Goal: Task Accomplishment & Management: Complete application form

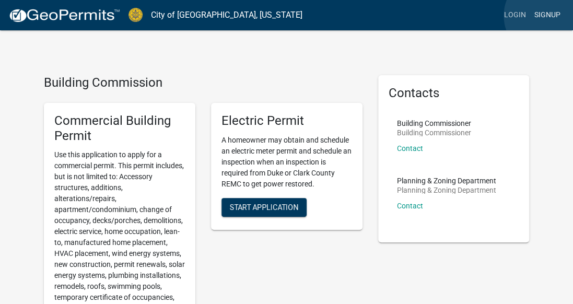
click at [547, 16] on link "Signup" at bounding box center [548, 15] width 35 height 20
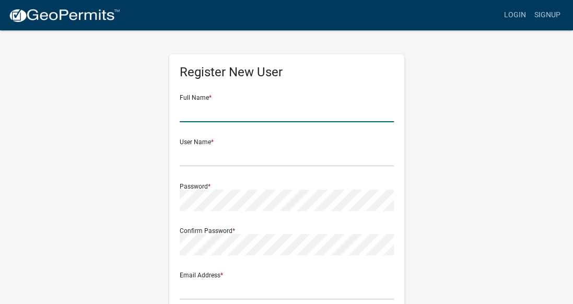
click at [244, 111] on input "text" at bounding box center [287, 111] width 214 height 21
type input "[PERSON_NAME]"
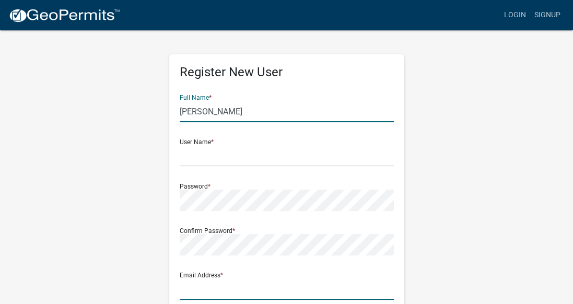
type input "[PERSON_NAME][EMAIL_ADDRESS][PERSON_NAME][DOMAIN_NAME]"
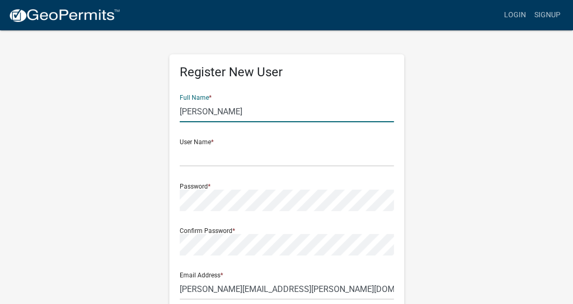
type input "6427 [PERSON_NAME] Dr"
type input "Nashville"
type input "37209"
type input "7049044072"
click at [237, 162] on input "text" at bounding box center [287, 155] width 214 height 21
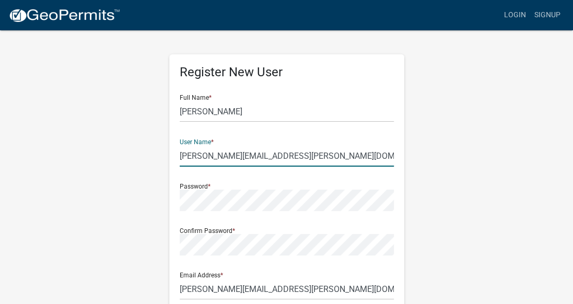
type input "[PERSON_NAME][EMAIL_ADDRESS][PERSON_NAME][DOMAIN_NAME]"
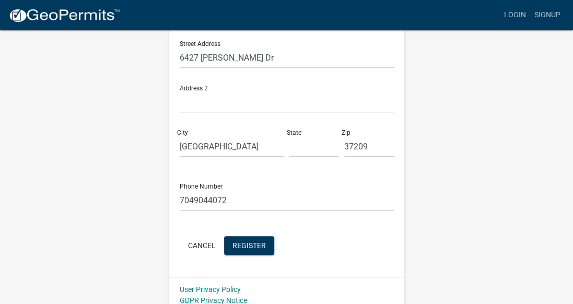
scroll to position [284, 0]
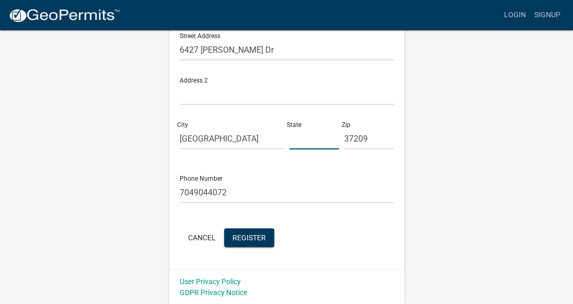
click at [307, 140] on input "text" at bounding box center [315, 138] width 50 height 21
type input "t"
type input "TN"
click at [236, 238] on span "Register" at bounding box center [249, 237] width 33 height 8
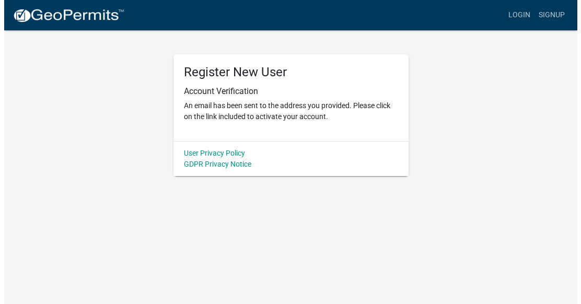
scroll to position [0, 0]
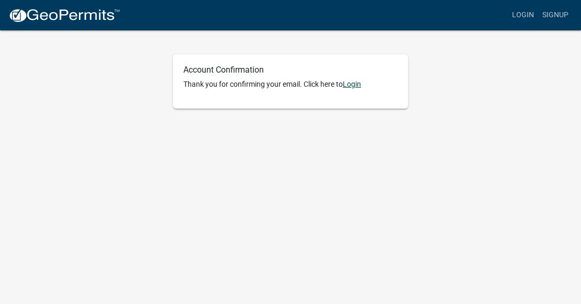
click at [351, 82] on link "Login" at bounding box center [352, 84] width 18 height 8
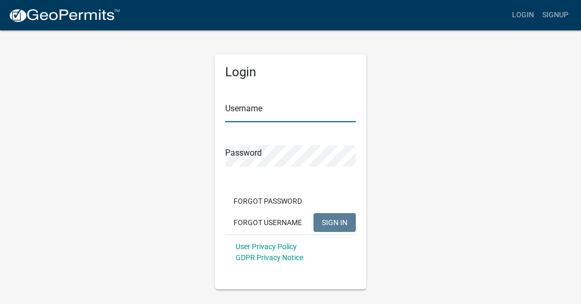
type input "[PERSON_NAME][EMAIL_ADDRESS][PERSON_NAME][DOMAIN_NAME]"
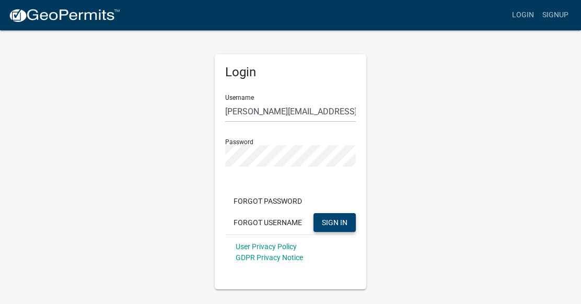
click at [350, 223] on button "SIGN IN" at bounding box center [335, 222] width 42 height 19
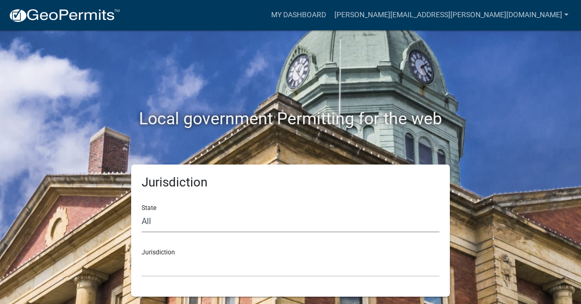
click at [315, 219] on select "All [US_STATE] [US_STATE] [US_STATE] [US_STATE] [US_STATE] [US_STATE] [US_STATE…" at bounding box center [291, 221] width 298 height 21
click at [188, 225] on select "All [US_STATE] [US_STATE] [US_STATE] [US_STATE] [US_STATE] [US_STATE] [US_STATE…" at bounding box center [291, 221] width 298 height 21
select select "[US_STATE]"
click at [142, 211] on select "All [US_STATE] [US_STATE] [US_STATE] [US_STATE] [US_STATE] [US_STATE] [US_STATE…" at bounding box center [291, 221] width 298 height 21
click at [187, 258] on select "City of [GEOGRAPHIC_DATA], [US_STATE] City of [GEOGRAPHIC_DATA], [US_STATE] Cit…" at bounding box center [291, 266] width 298 height 21
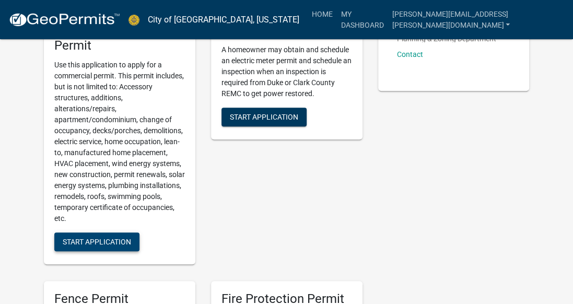
scroll to position [209, 0]
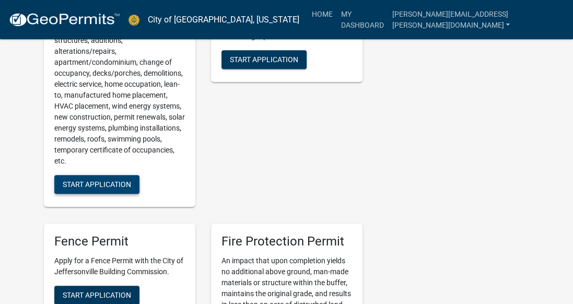
click at [91, 178] on button "Start Application" at bounding box center [96, 184] width 85 height 19
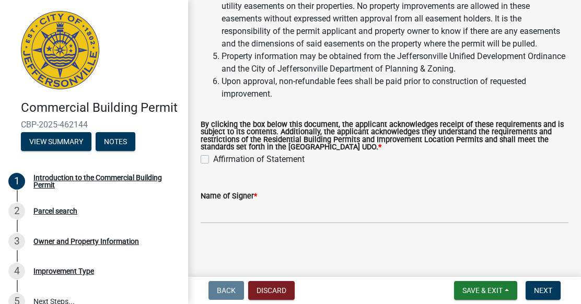
scroll to position [243, 0]
click at [213, 156] on label "Affirmation of Statement" at bounding box center [258, 159] width 91 height 13
click at [213, 156] on input "Affirmation of Statement" at bounding box center [216, 156] width 7 height 7
checkbox input "true"
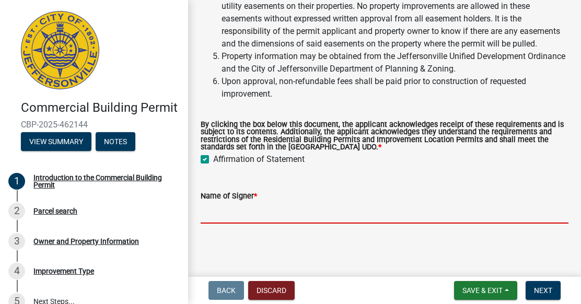
click at [266, 218] on input "Name of Signer *" at bounding box center [385, 212] width 368 height 21
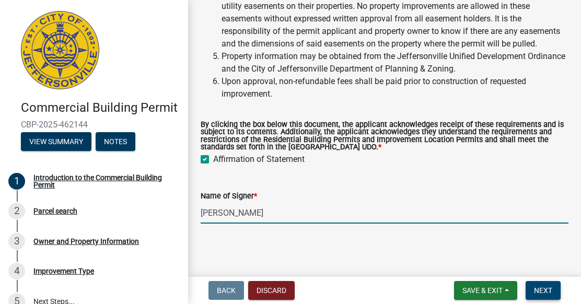
type input "[PERSON_NAME]"
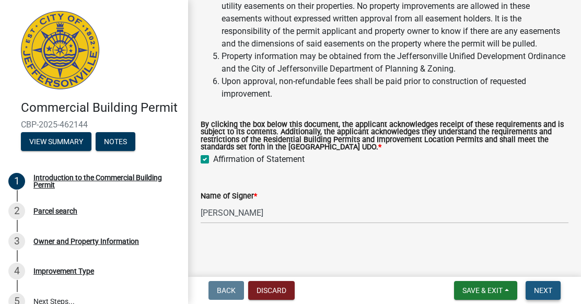
click at [553, 291] on button "Next" at bounding box center [543, 290] width 35 height 19
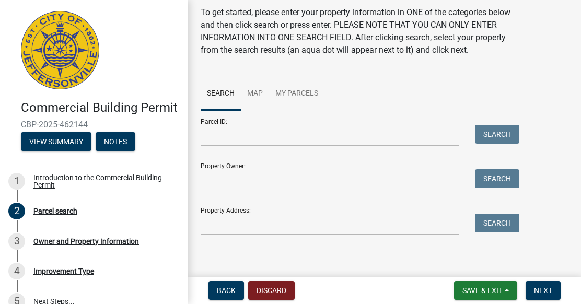
scroll to position [51, 0]
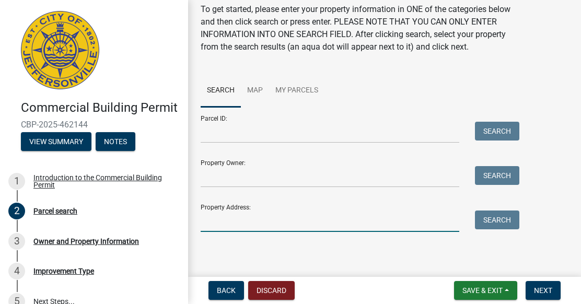
click at [249, 217] on input "Property Address:" at bounding box center [330, 221] width 259 height 21
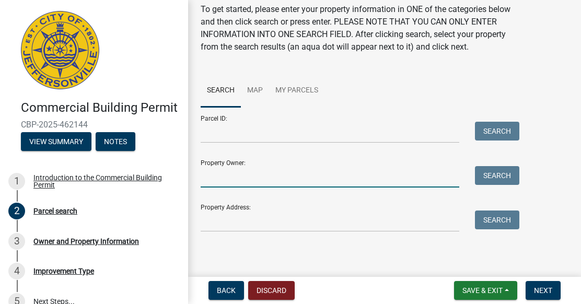
click at [256, 180] on input "Property Owner:" at bounding box center [330, 176] width 259 height 21
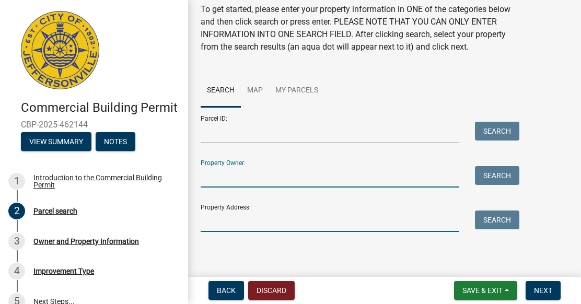
click at [254, 221] on input "Property Address:" at bounding box center [330, 221] width 259 height 21
paste input "[STREET_ADDRESS]"
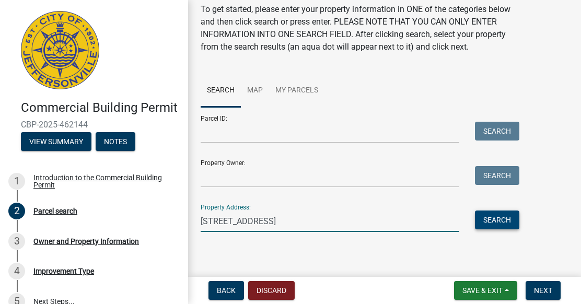
type input "[STREET_ADDRESS]"
click at [502, 220] on button "Search" at bounding box center [497, 220] width 44 height 19
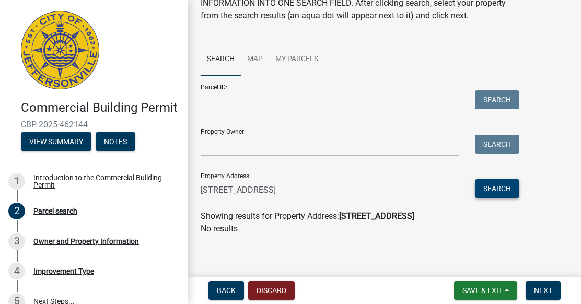
scroll to position [86, 0]
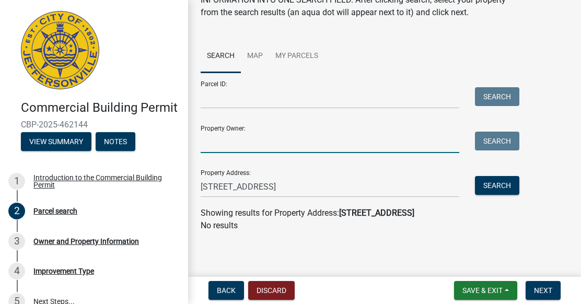
click at [243, 145] on input "Property Owner:" at bounding box center [330, 142] width 259 height 21
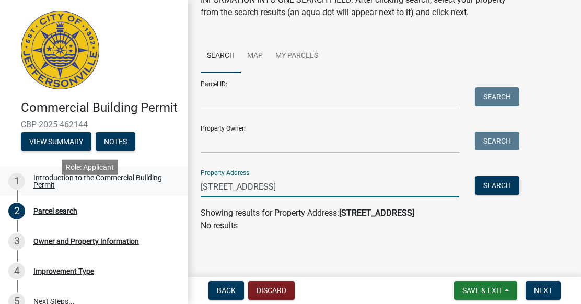
drag, startPoint x: 306, startPoint y: 187, endPoint x: 175, endPoint y: 182, distance: 131.3
click at [175, 182] on div "Commercial Building Permit CBP-2025-462144 View Summary Notes 1 Introduction to…" at bounding box center [290, 152] width 581 height 304
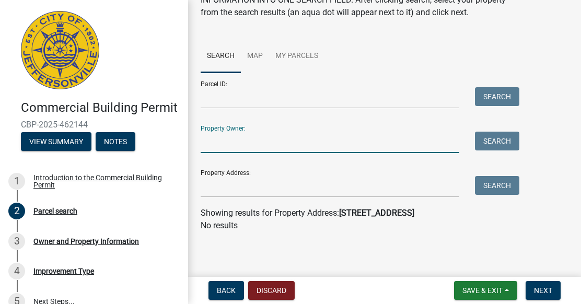
click at [231, 148] on input "Property Owner:" at bounding box center [330, 142] width 259 height 21
type input "[GEOGRAPHIC_DATA]"
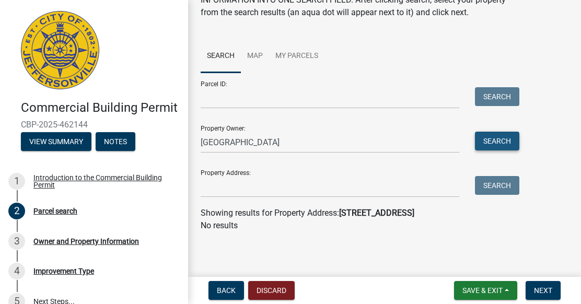
click at [498, 146] on button "Search" at bounding box center [497, 141] width 44 height 19
click at [258, 59] on link "Map" at bounding box center [255, 56] width 28 height 33
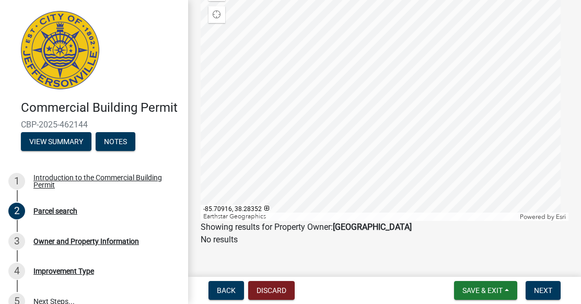
scroll to position [190, 0]
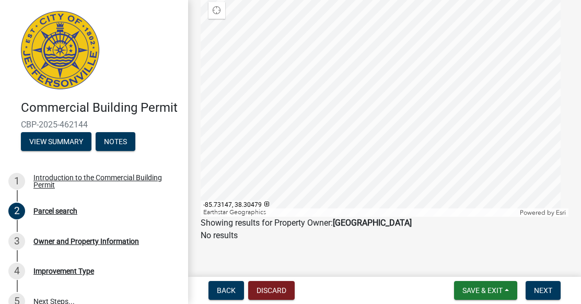
click at [316, 217] on div at bounding box center [385, 86] width 368 height 261
click at [368, 171] on div at bounding box center [385, 86] width 368 height 261
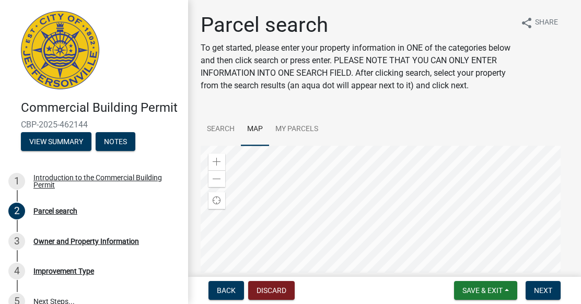
scroll to position [0, 0]
click at [226, 137] on link "Search" at bounding box center [221, 129] width 40 height 33
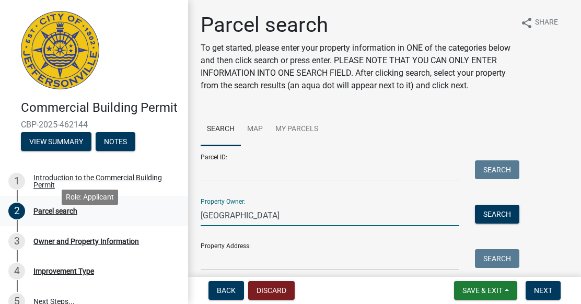
drag, startPoint x: 266, startPoint y: 222, endPoint x: 164, endPoint y: 227, distance: 102.1
click at [164, 227] on div "Commercial Building Permit CBP-2025-462144 View Summary Notes 1 Introduction to…" at bounding box center [290, 152] width 581 height 304
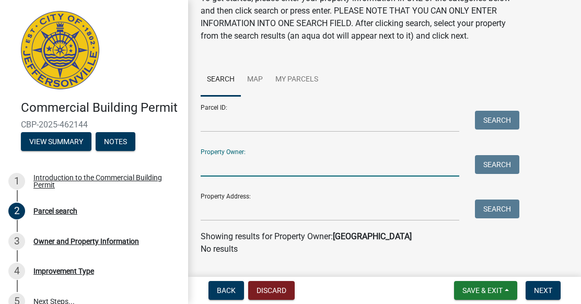
scroll to position [86, 0]
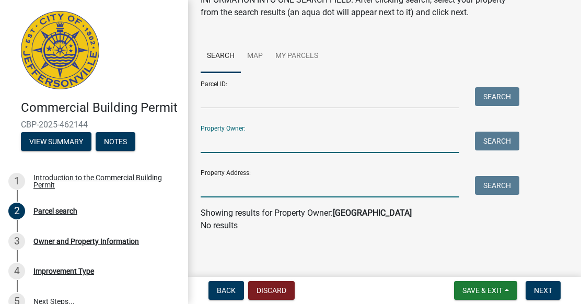
click at [257, 181] on input "Property Address:" at bounding box center [330, 186] width 259 height 21
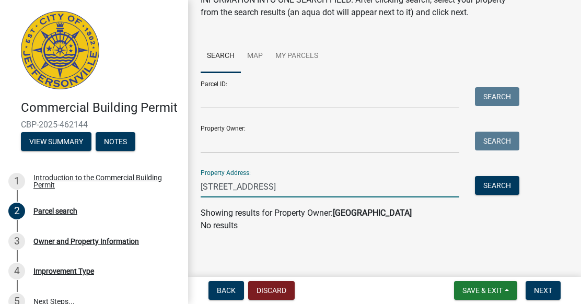
drag, startPoint x: 219, startPoint y: 184, endPoint x: 180, endPoint y: 186, distance: 38.7
click at [180, 186] on div "Commercial Building Permit CBP-2025-462144 View Summary Notes 1 Introduction to…" at bounding box center [290, 152] width 581 height 304
type input "[GEOGRAPHIC_DATA]"
click at [514, 192] on button "Search" at bounding box center [497, 185] width 44 height 19
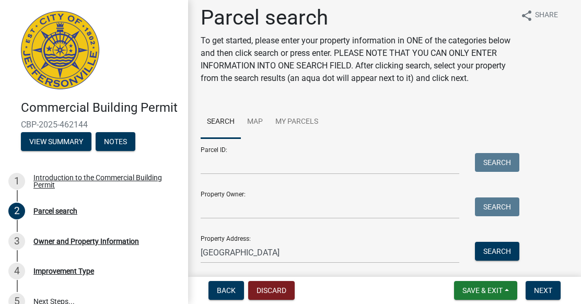
scroll to position [0, 0]
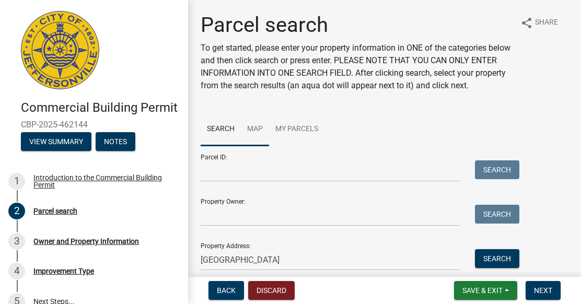
click at [249, 146] on link "Map" at bounding box center [255, 129] width 28 height 33
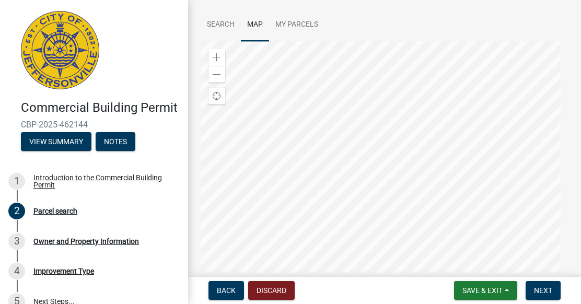
scroll to position [157, 0]
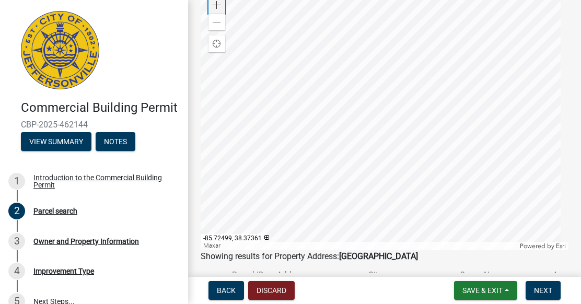
click at [217, 9] on span at bounding box center [217, 5] width 8 height 8
click at [218, 9] on span at bounding box center [217, 5] width 8 height 8
click at [435, 31] on div at bounding box center [385, 119] width 368 height 261
click at [421, 72] on div at bounding box center [385, 119] width 368 height 261
click at [388, 172] on div at bounding box center [385, 119] width 368 height 261
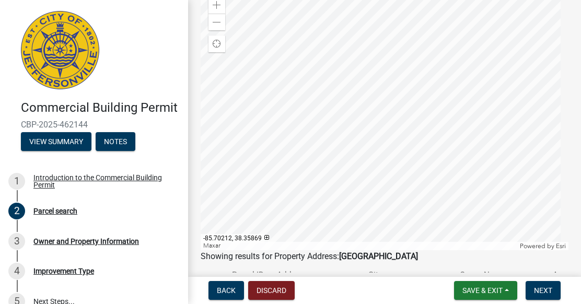
click at [335, 18] on div at bounding box center [385, 119] width 368 height 261
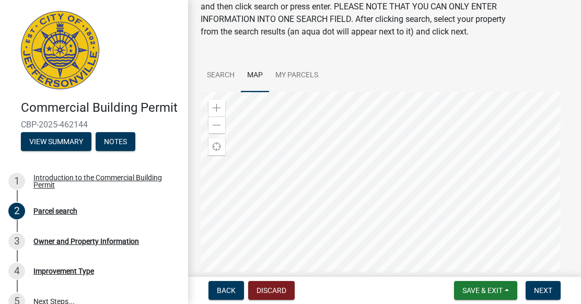
scroll to position [52, 0]
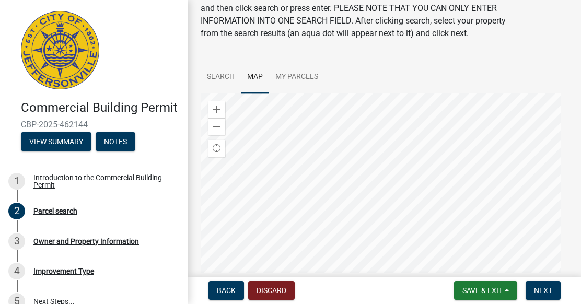
click at [396, 142] on div at bounding box center [385, 224] width 368 height 261
click at [427, 181] on div at bounding box center [385, 224] width 368 height 261
click at [220, 114] on span at bounding box center [217, 110] width 8 height 8
click at [475, 233] on div at bounding box center [385, 224] width 368 height 261
click at [205, 277] on div at bounding box center [385, 224] width 368 height 261
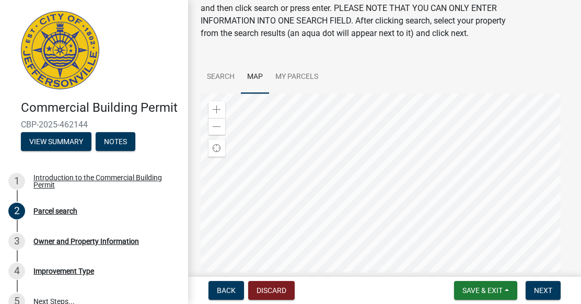
click at [370, 281] on div at bounding box center [385, 224] width 368 height 261
click at [217, 131] on span at bounding box center [217, 127] width 8 height 8
click at [245, 299] on div at bounding box center [385, 224] width 368 height 261
click at [338, 269] on div at bounding box center [385, 224] width 368 height 261
click at [317, 220] on div at bounding box center [385, 224] width 368 height 261
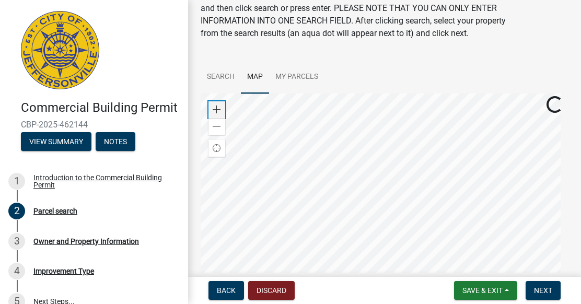
click at [221, 114] on span at bounding box center [217, 110] width 8 height 8
click at [216, 114] on span at bounding box center [217, 110] width 8 height 8
click at [422, 224] on div at bounding box center [385, 224] width 368 height 261
click at [401, 243] on div at bounding box center [385, 224] width 368 height 261
click at [385, 228] on div at bounding box center [385, 224] width 368 height 261
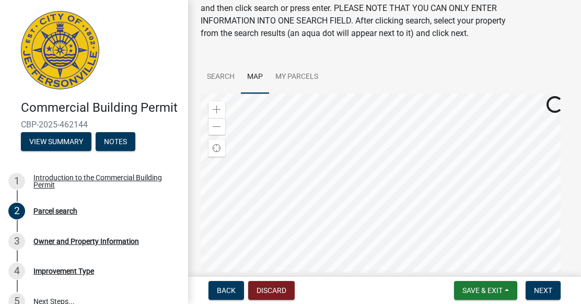
click at [348, 211] on div at bounding box center [385, 224] width 368 height 261
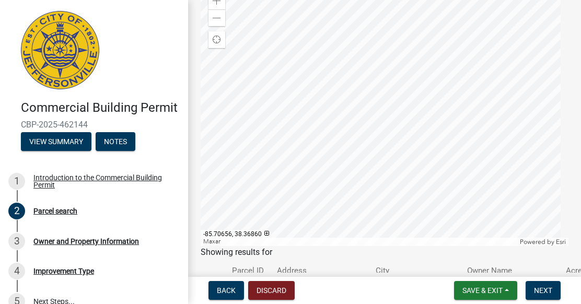
scroll to position [157, 0]
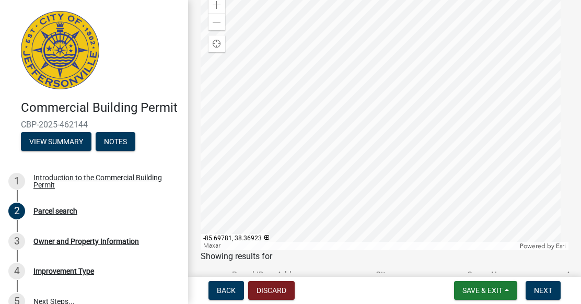
click at [385, 74] on div at bounding box center [385, 119] width 368 height 261
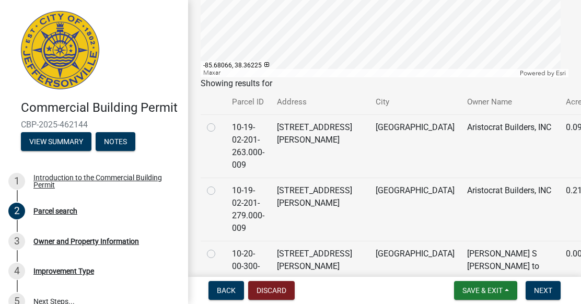
scroll to position [314, 0]
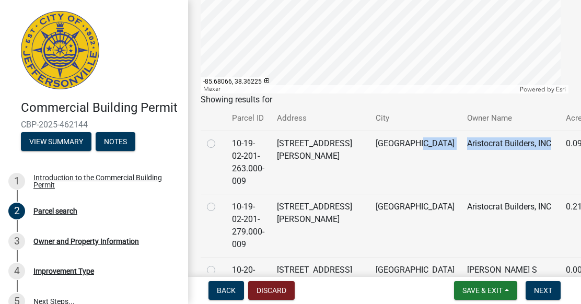
drag, startPoint x: 505, startPoint y: 185, endPoint x: 381, endPoint y: 187, distance: 124.4
click at [386, 187] on tr "10-19-02-201-263.000-009 [STREET_ADDRESS][PERSON_NAME] Aristocrat Builders, INC…" at bounding box center [406, 162] width 410 height 63
click at [220, 137] on label at bounding box center [220, 137] width 0 height 0
click at [220, 144] on input "radio" at bounding box center [223, 140] width 7 height 7
radio input "true"
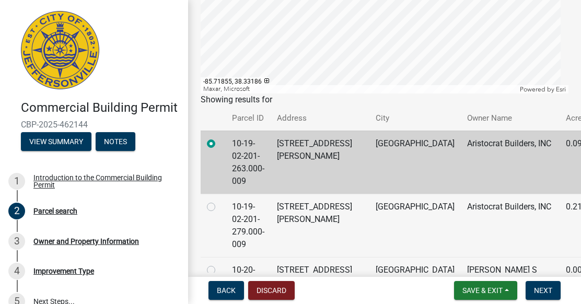
scroll to position [418, 0]
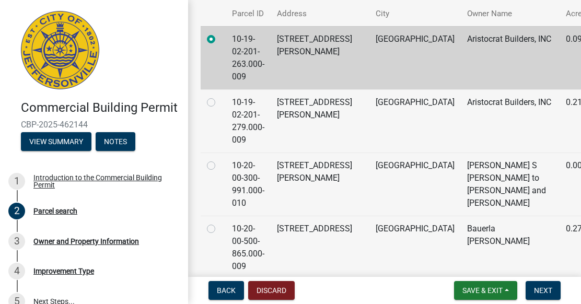
click at [220, 96] on label at bounding box center [220, 96] width 0 height 0
click at [220, 103] on input "radio" at bounding box center [223, 99] width 7 height 7
radio input "true"
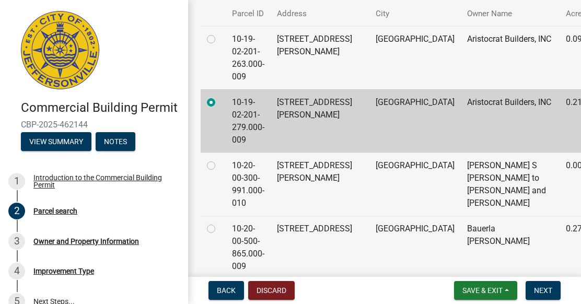
click at [220, 159] on label at bounding box center [220, 159] width 0 height 0
click at [220, 166] on input "radio" at bounding box center [223, 162] width 7 height 7
radio input "true"
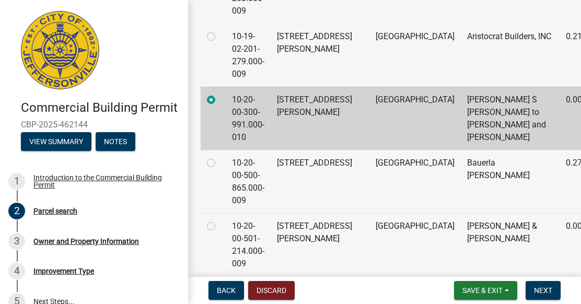
scroll to position [575, 0]
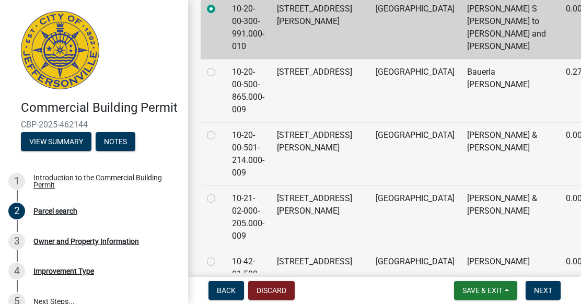
click at [220, 66] on label at bounding box center [220, 66] width 0 height 0
click at [220, 73] on input "radio" at bounding box center [223, 69] width 7 height 7
radio input "true"
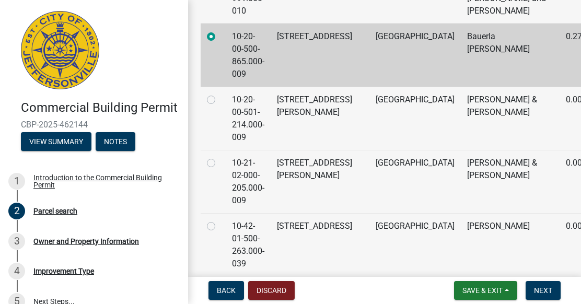
scroll to position [627, 0]
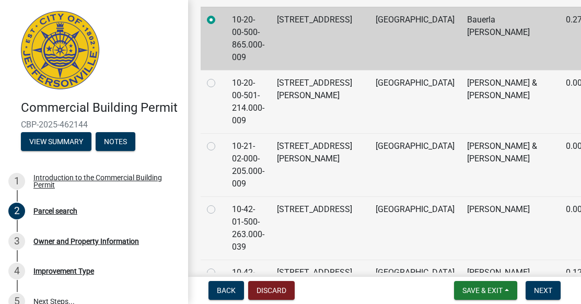
click at [220, 77] on label at bounding box center [220, 77] width 0 height 0
click at [220, 84] on input "radio" at bounding box center [223, 80] width 7 height 7
radio input "true"
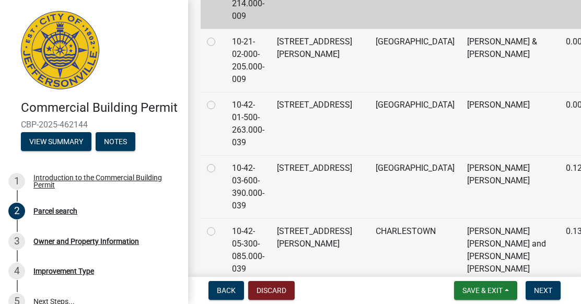
scroll to position [784, 0]
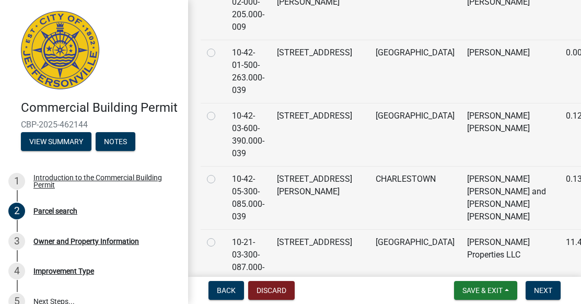
radio input "true"
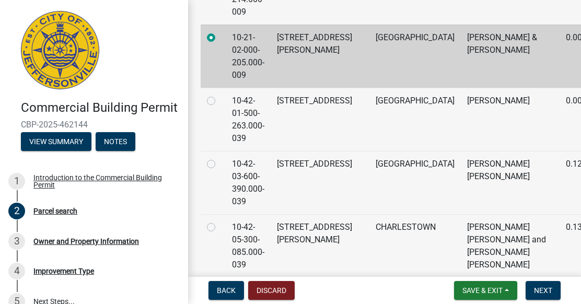
scroll to position [732, 0]
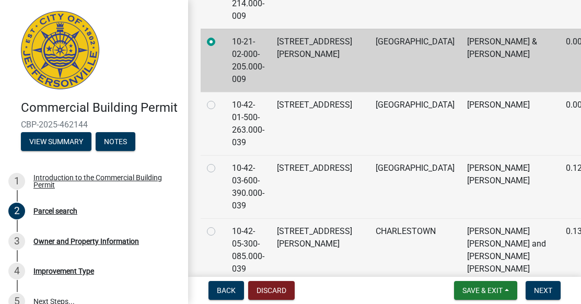
click at [220, 99] on label at bounding box center [220, 99] width 0 height 0
click at [220, 106] on input "radio" at bounding box center [223, 102] width 7 height 7
radio input "true"
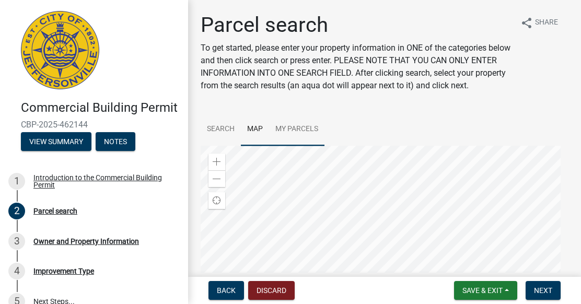
scroll to position [52, 0]
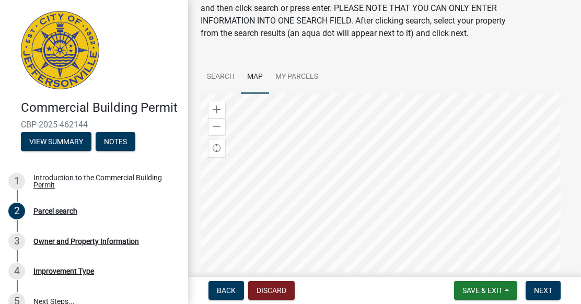
click at [343, 185] on div at bounding box center [385, 224] width 368 height 261
click at [221, 131] on span at bounding box center [217, 127] width 8 height 8
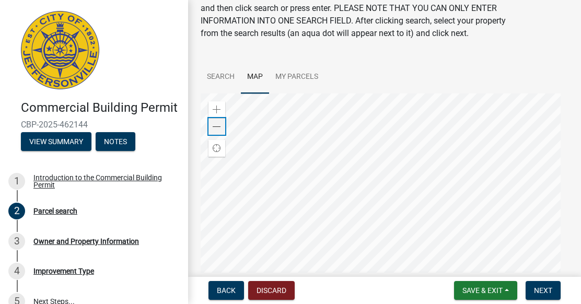
click at [221, 131] on span at bounding box center [217, 127] width 8 height 8
click at [360, 188] on div at bounding box center [385, 224] width 368 height 261
click at [215, 114] on span at bounding box center [217, 110] width 8 height 8
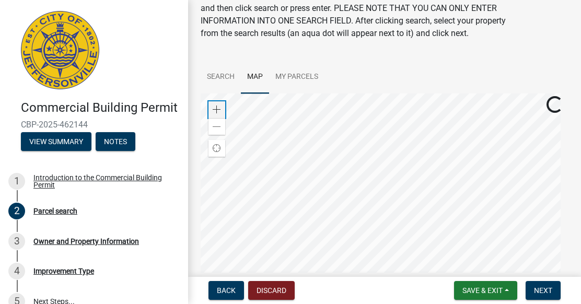
click at [216, 114] on span at bounding box center [217, 110] width 8 height 8
click at [426, 304] on div at bounding box center [385, 224] width 368 height 261
click at [373, 234] on div at bounding box center [385, 224] width 368 height 261
click at [366, 206] on div at bounding box center [385, 224] width 368 height 261
click at [219, 117] on div "Zoom in" at bounding box center [217, 109] width 17 height 17
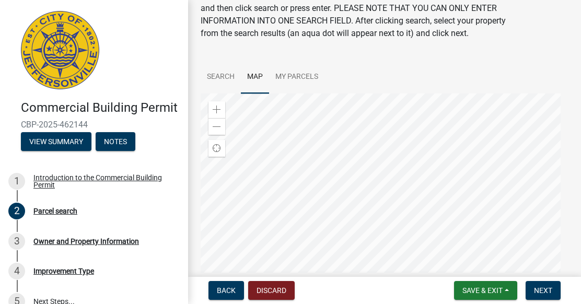
click at [315, 277] on div at bounding box center [385, 224] width 368 height 261
click at [332, 230] on div at bounding box center [385, 224] width 368 height 261
click at [216, 114] on span at bounding box center [217, 110] width 8 height 8
click at [359, 195] on div at bounding box center [385, 224] width 368 height 261
click at [219, 114] on span at bounding box center [217, 110] width 8 height 8
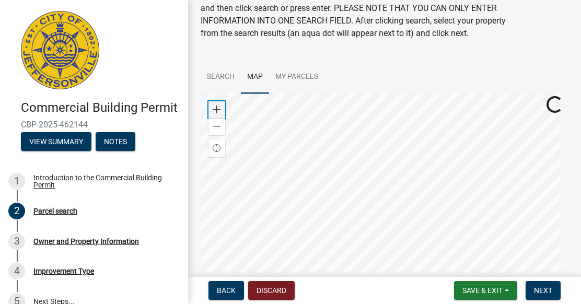
click at [219, 114] on span at bounding box center [217, 110] width 8 height 8
click at [484, 304] on div at bounding box center [385, 224] width 368 height 261
click at [449, 206] on div at bounding box center [385, 224] width 368 height 261
click at [379, 220] on div at bounding box center [385, 224] width 368 height 261
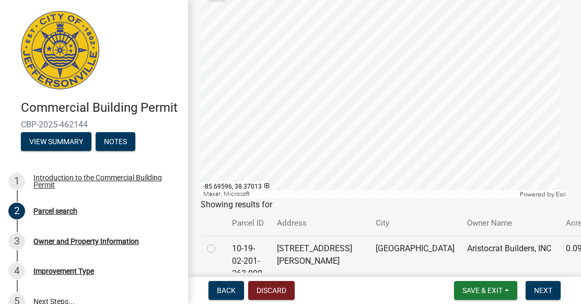
scroll to position [133, 0]
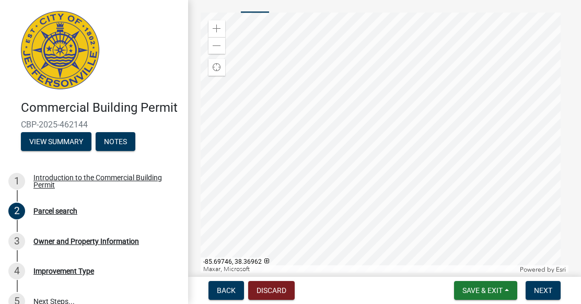
click at [413, 90] on div at bounding box center [385, 143] width 368 height 261
click at [398, 108] on div at bounding box center [385, 143] width 368 height 261
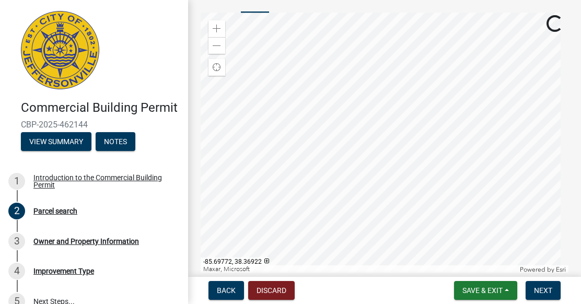
click at [377, 171] on div at bounding box center [385, 143] width 368 height 261
click at [359, 172] on div at bounding box center [385, 143] width 368 height 261
click at [348, 188] on div at bounding box center [385, 143] width 368 height 261
click at [369, 154] on div at bounding box center [385, 143] width 368 height 261
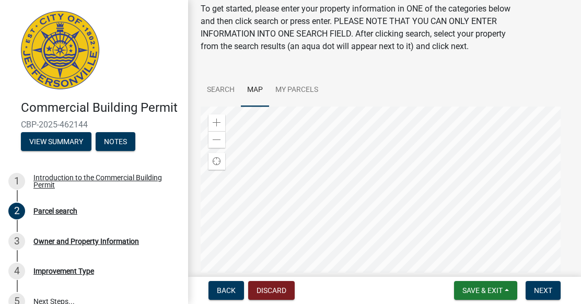
scroll to position [0, 0]
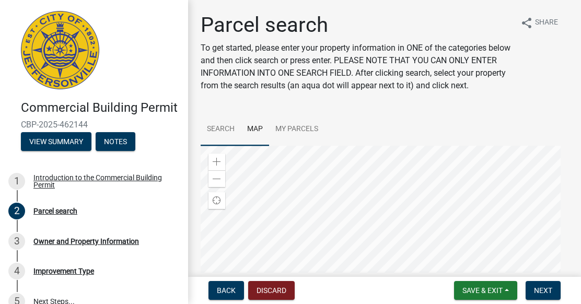
click at [225, 139] on link "Search" at bounding box center [221, 129] width 40 height 33
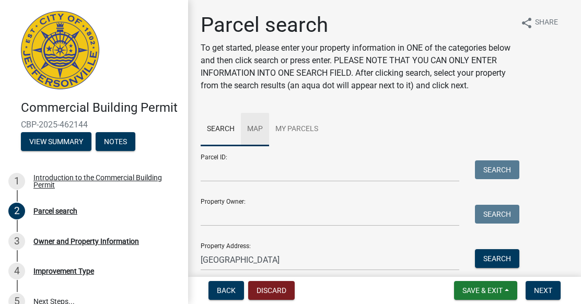
click at [259, 141] on link "Map" at bounding box center [255, 129] width 28 height 33
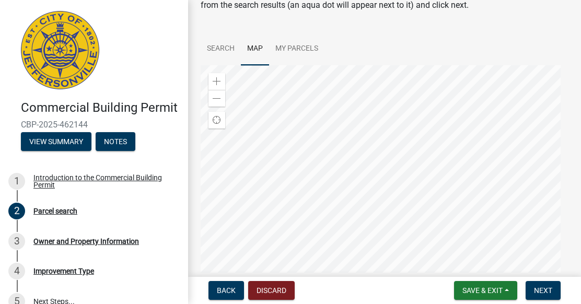
scroll to position [105, 0]
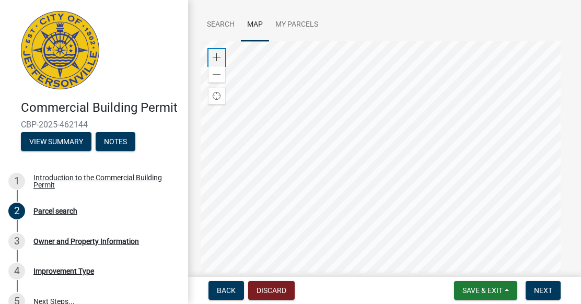
click at [217, 62] on span at bounding box center [217, 57] width 8 height 8
click at [569, 209] on div at bounding box center [385, 171] width 368 height 261
click at [461, 303] on div at bounding box center [385, 171] width 368 height 261
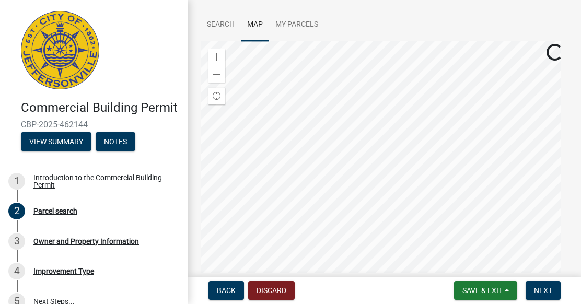
click at [410, 245] on div at bounding box center [385, 171] width 368 height 261
click at [440, 85] on div at bounding box center [385, 171] width 368 height 261
click at [370, 61] on div at bounding box center [385, 171] width 368 height 261
click at [470, 77] on div at bounding box center [385, 171] width 368 height 261
click at [426, 117] on div at bounding box center [385, 171] width 368 height 261
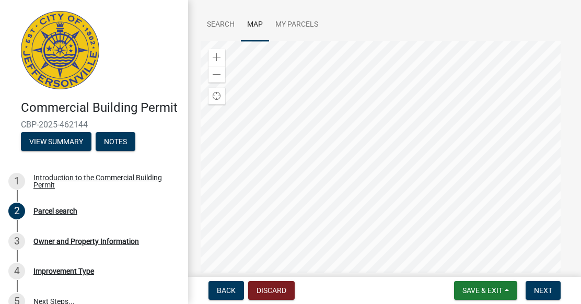
click at [395, 87] on div at bounding box center [385, 171] width 368 height 261
click at [212, 303] on div at bounding box center [385, 171] width 368 height 261
click at [369, 298] on div at bounding box center [385, 171] width 368 height 261
click at [368, 254] on div at bounding box center [385, 171] width 368 height 261
click at [346, 176] on div at bounding box center [385, 171] width 368 height 261
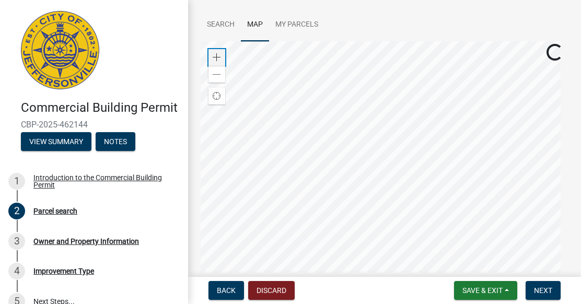
click at [218, 62] on span at bounding box center [217, 57] width 8 height 8
click at [453, 303] on div at bounding box center [385, 171] width 368 height 261
click at [421, 211] on div at bounding box center [385, 171] width 368 height 261
click at [384, 148] on div at bounding box center [385, 171] width 368 height 261
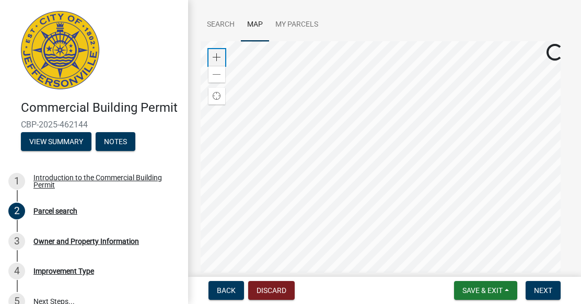
click at [212, 64] on div "Zoom in" at bounding box center [217, 57] width 17 height 17
click at [474, 212] on div at bounding box center [385, 171] width 368 height 261
click at [364, 151] on div at bounding box center [385, 171] width 368 height 261
click at [369, 153] on div at bounding box center [385, 171] width 368 height 261
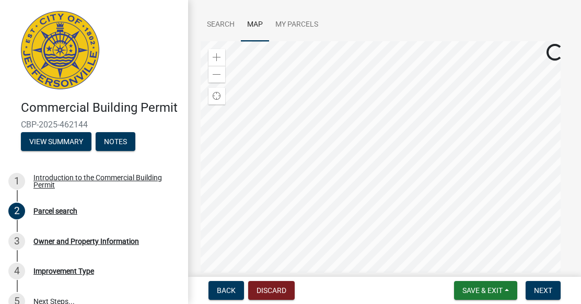
click at [436, 114] on div at bounding box center [385, 171] width 368 height 261
click at [223, 32] on link "Search" at bounding box center [221, 24] width 40 height 33
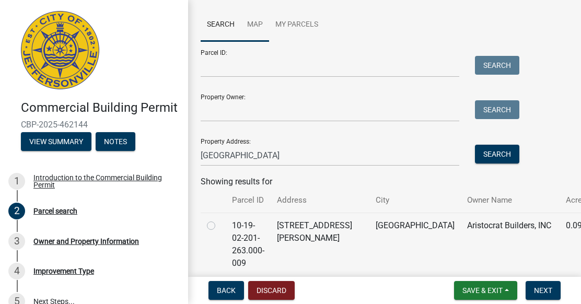
click at [255, 41] on link "Map" at bounding box center [255, 24] width 28 height 33
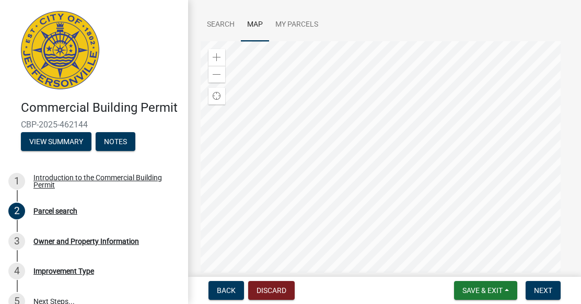
click at [382, 166] on div at bounding box center [385, 171] width 368 height 261
click at [210, 66] on div "Zoom in" at bounding box center [217, 57] width 17 height 17
click at [359, 194] on div at bounding box center [385, 171] width 368 height 261
click at [219, 62] on span at bounding box center [217, 57] width 8 height 8
click at [352, 167] on div at bounding box center [385, 171] width 368 height 261
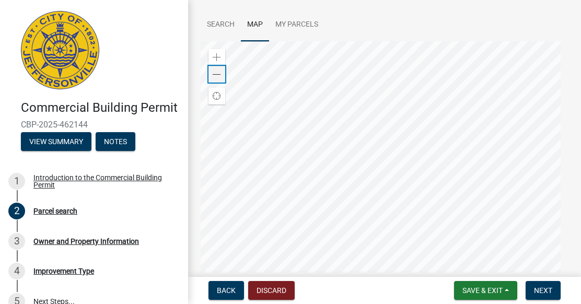
click at [215, 79] on span at bounding box center [217, 75] width 8 height 8
click at [276, 175] on div at bounding box center [385, 171] width 368 height 261
click at [292, 238] on div at bounding box center [385, 171] width 368 height 261
click at [213, 79] on span at bounding box center [217, 75] width 8 height 8
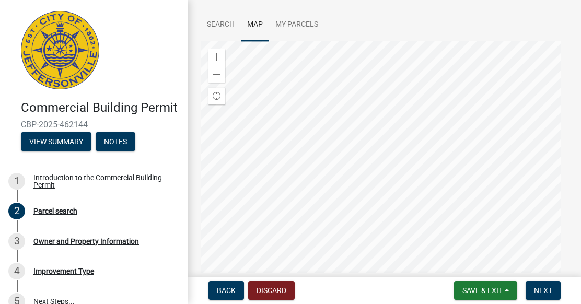
click at [400, 172] on div at bounding box center [385, 171] width 368 height 261
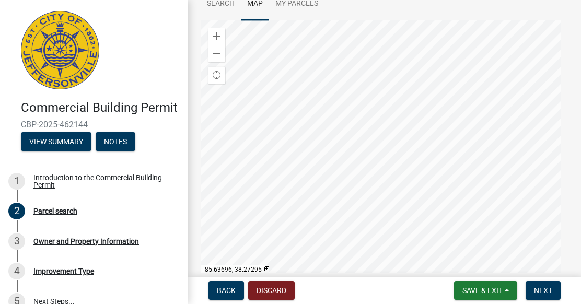
scroll to position [157, 0]
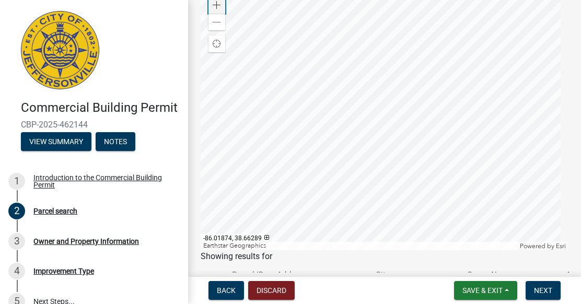
click at [224, 14] on div "Zoom in" at bounding box center [217, 5] width 17 height 17
click at [372, 32] on div at bounding box center [385, 119] width 368 height 261
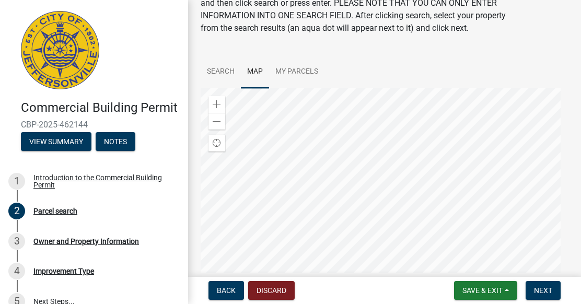
scroll to position [105, 0]
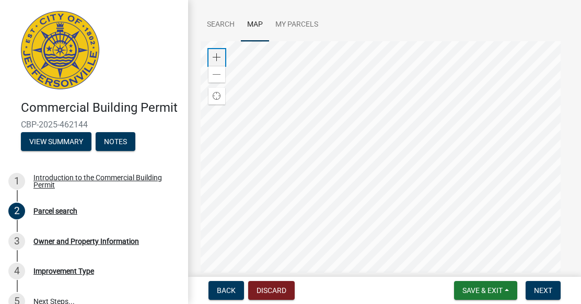
click at [215, 62] on span at bounding box center [217, 57] width 8 height 8
click at [306, 175] on div at bounding box center [385, 171] width 368 height 261
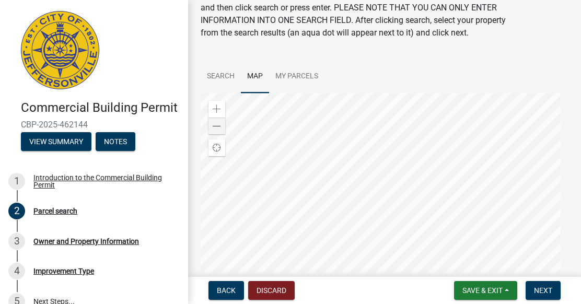
scroll to position [52, 0]
click at [217, 114] on span at bounding box center [217, 110] width 8 height 8
click at [288, 304] on div at bounding box center [385, 224] width 368 height 261
click at [355, 252] on div at bounding box center [385, 224] width 368 height 261
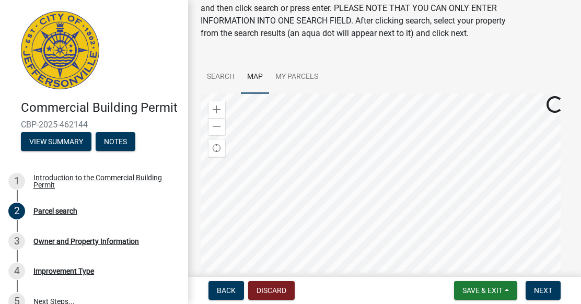
click at [372, 198] on div at bounding box center [385, 224] width 368 height 261
click at [219, 114] on span at bounding box center [217, 110] width 8 height 8
click at [424, 244] on div at bounding box center [385, 224] width 368 height 261
click at [347, 261] on div at bounding box center [385, 224] width 368 height 261
click at [295, 301] on div at bounding box center [385, 224] width 368 height 261
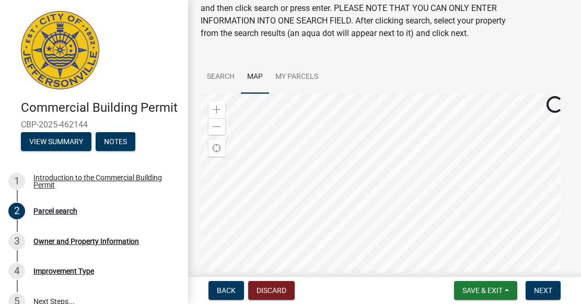
click at [318, 259] on div at bounding box center [385, 224] width 368 height 261
click at [217, 114] on span at bounding box center [217, 110] width 8 height 8
click at [317, 268] on div at bounding box center [385, 224] width 368 height 261
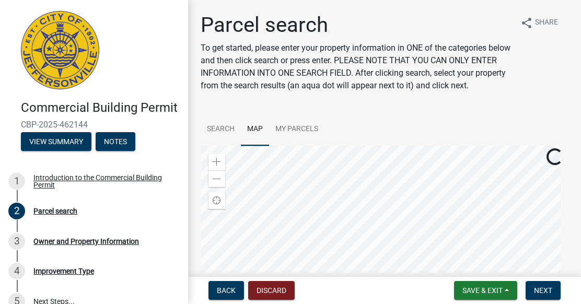
click at [372, 188] on div at bounding box center [385, 276] width 368 height 261
click at [219, 166] on span at bounding box center [217, 162] width 8 height 8
click at [336, 304] on div at bounding box center [385, 276] width 368 height 261
click at [382, 304] on div at bounding box center [385, 276] width 368 height 261
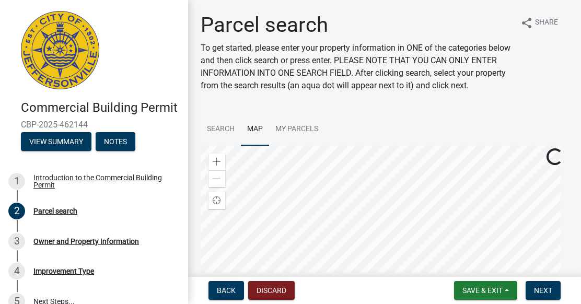
click at [371, 289] on div at bounding box center [385, 276] width 368 height 261
click at [383, 190] on div at bounding box center [385, 276] width 368 height 261
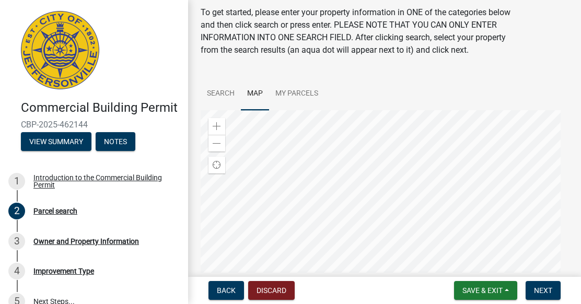
scroll to position [52, 0]
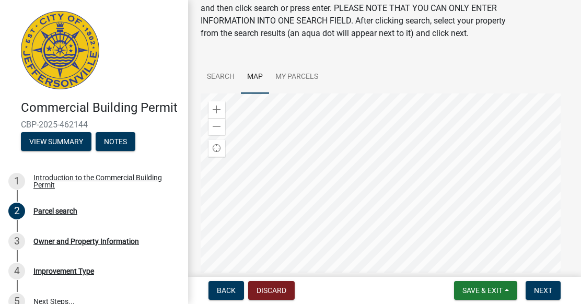
click at [367, 156] on div at bounding box center [385, 224] width 368 height 261
click at [372, 140] on div at bounding box center [385, 224] width 368 height 261
click at [392, 304] on div at bounding box center [385, 224] width 368 height 261
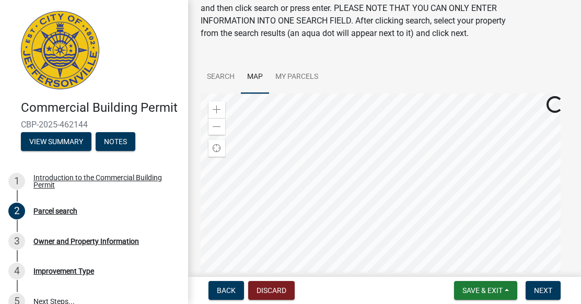
click at [569, 234] on div at bounding box center [385, 224] width 368 height 261
click at [220, 131] on span at bounding box center [217, 127] width 8 height 8
click at [332, 123] on div at bounding box center [385, 224] width 368 height 261
click at [441, 210] on div at bounding box center [385, 224] width 368 height 261
click at [221, 131] on span at bounding box center [217, 127] width 8 height 8
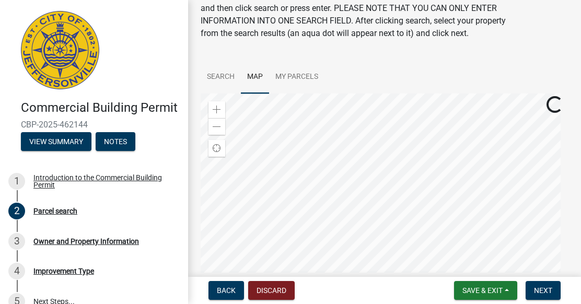
click at [350, 160] on div at bounding box center [385, 224] width 368 height 261
click at [355, 267] on div at bounding box center [385, 224] width 368 height 261
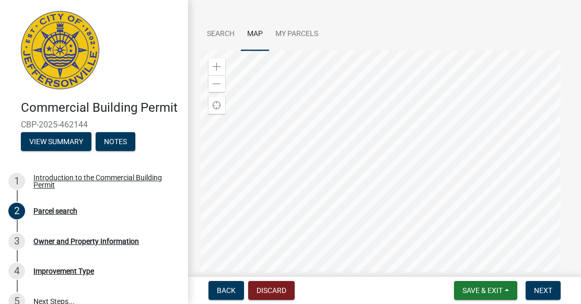
scroll to position [105, 0]
click at [335, 200] on div at bounding box center [385, 171] width 368 height 261
click at [436, 190] on div at bounding box center [385, 171] width 368 height 261
click at [340, 168] on div at bounding box center [385, 171] width 368 height 261
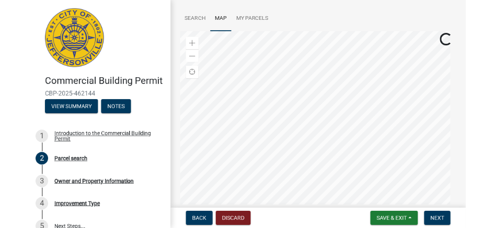
scroll to position [157, 0]
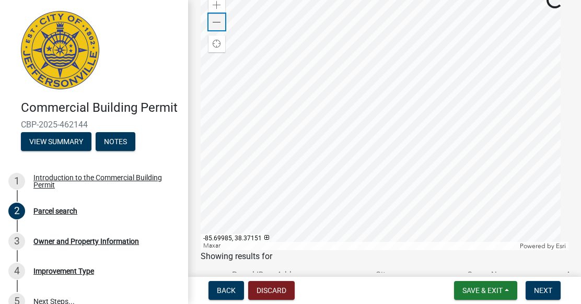
click at [217, 27] on span at bounding box center [217, 22] width 8 height 8
click at [292, 110] on div at bounding box center [385, 119] width 368 height 261
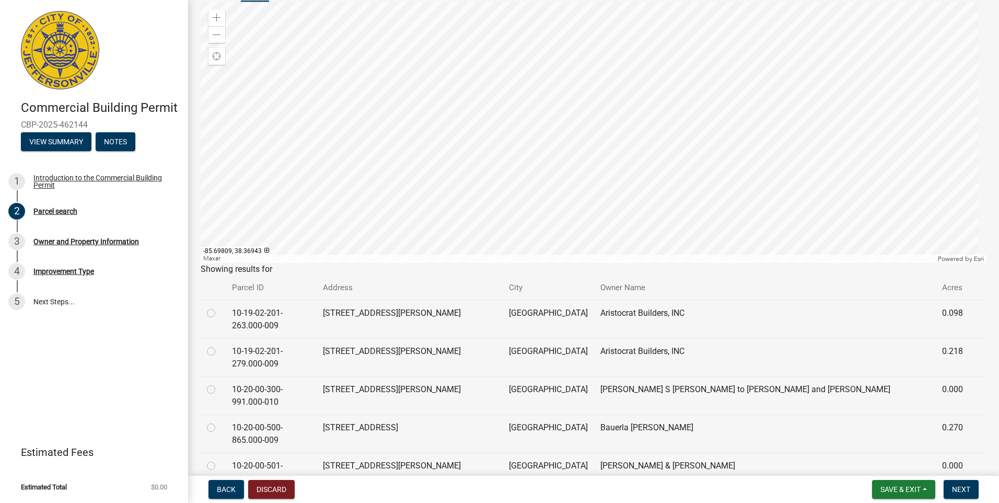
scroll to position [67, 0]
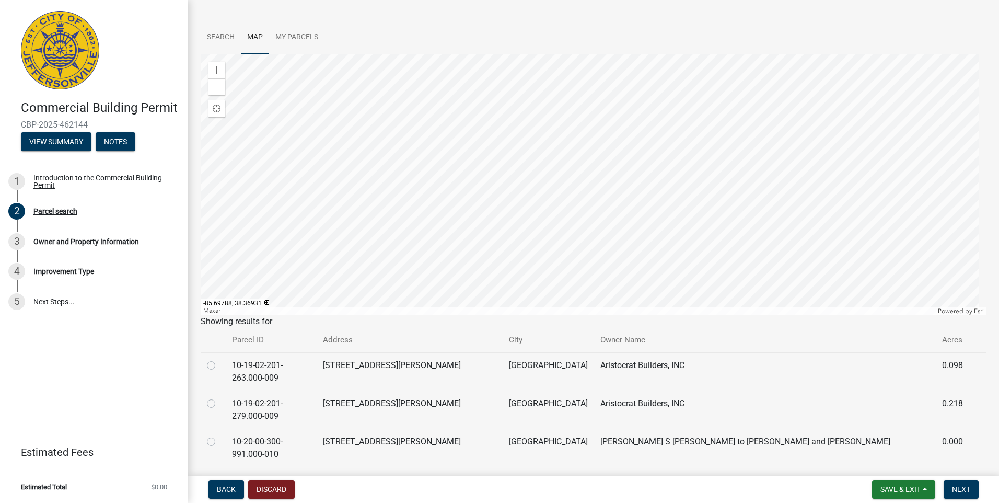
click at [548, 194] on div at bounding box center [594, 184] width 786 height 261
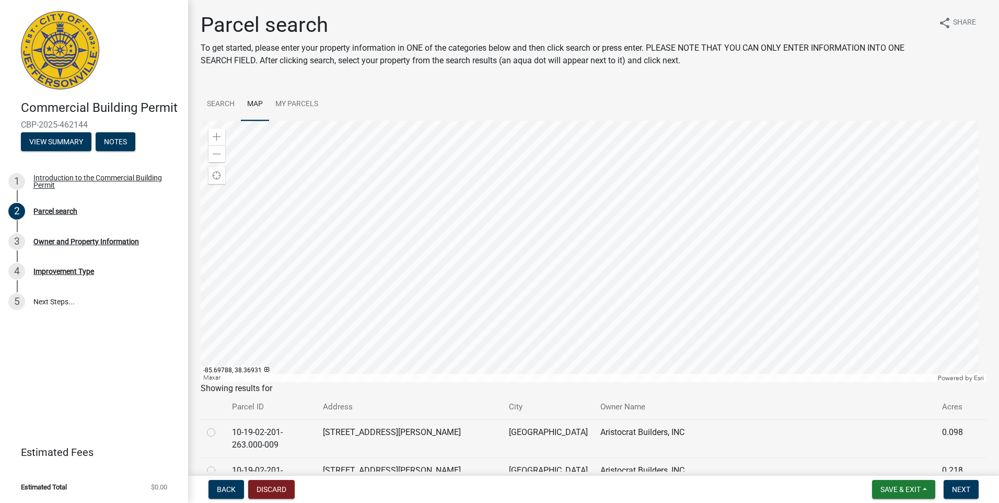
click at [548, 194] on div at bounding box center [594, 251] width 786 height 261
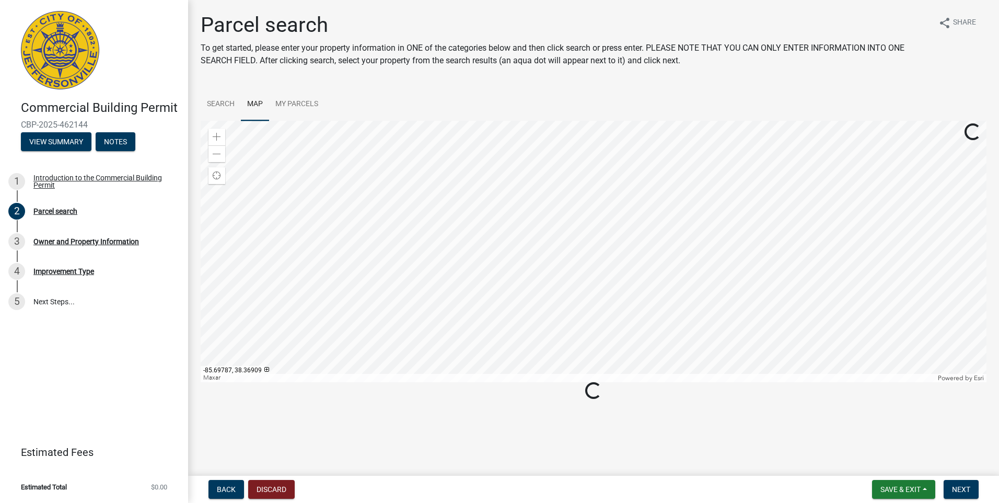
click at [551, 265] on div at bounding box center [594, 251] width 786 height 261
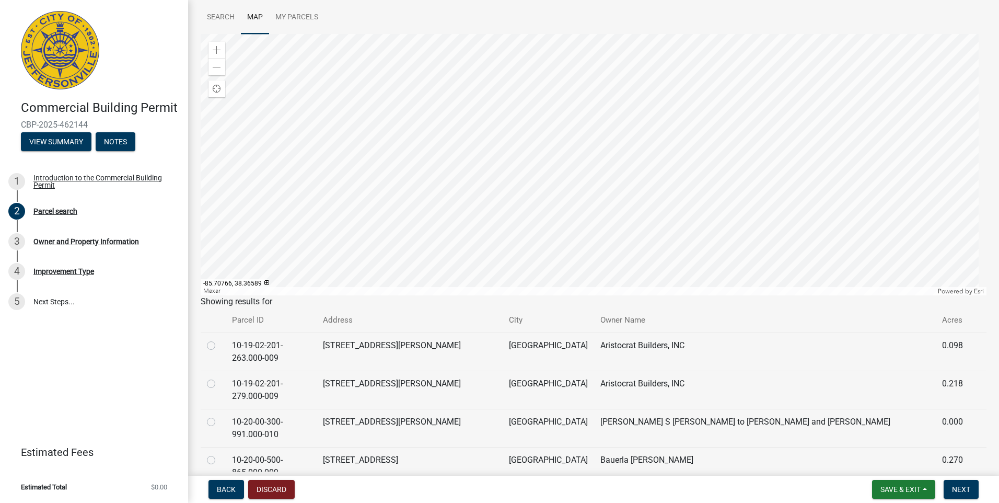
scroll to position [105, 0]
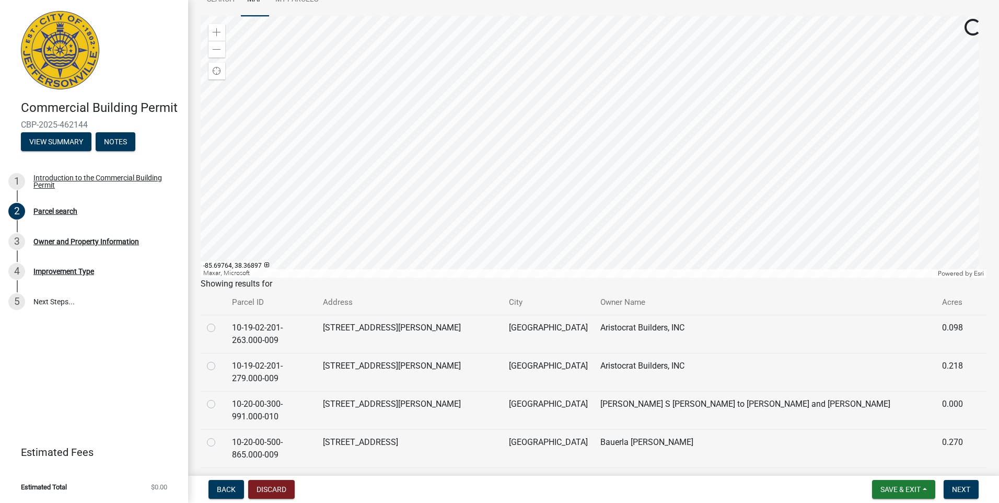
click at [581, 250] on div at bounding box center [594, 146] width 786 height 261
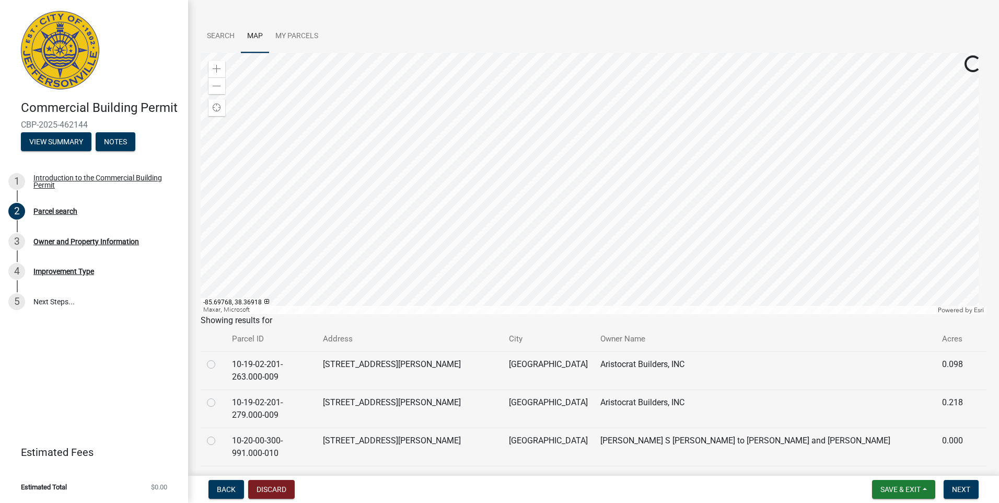
scroll to position [52, 0]
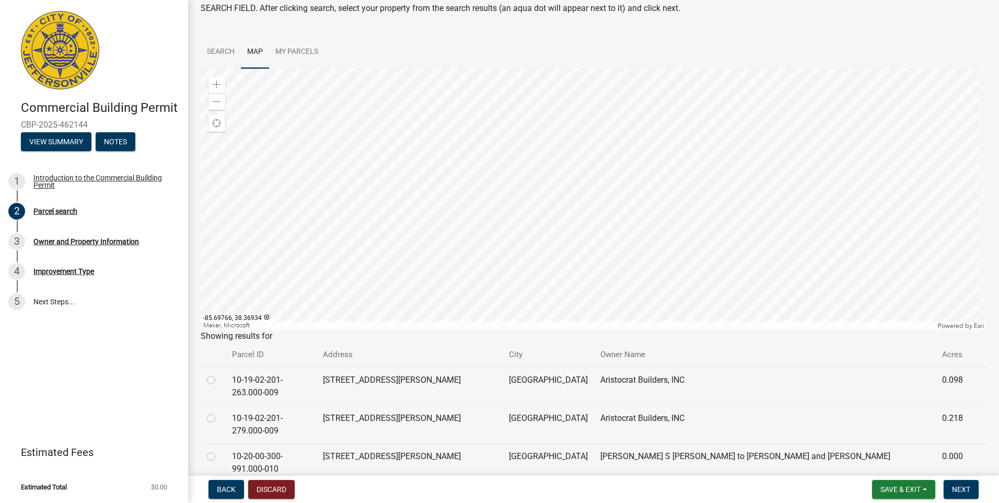
click at [577, 197] on div at bounding box center [594, 198] width 786 height 261
click at [333, 260] on div at bounding box center [594, 198] width 786 height 261
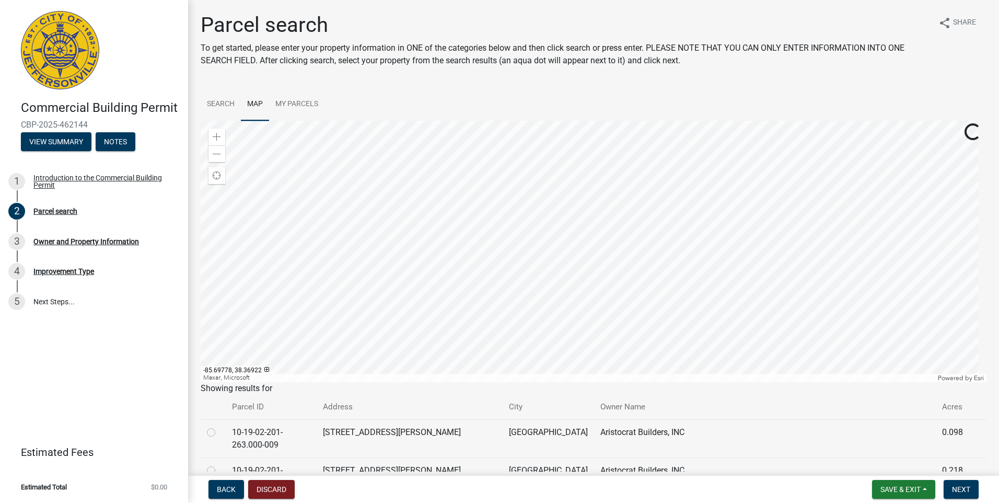
click at [540, 294] on div at bounding box center [594, 251] width 786 height 261
click at [220, 304] on label at bounding box center [220, 426] width 0 height 0
click at [220, 304] on input "radio" at bounding box center [223, 429] width 7 height 7
radio input "true"
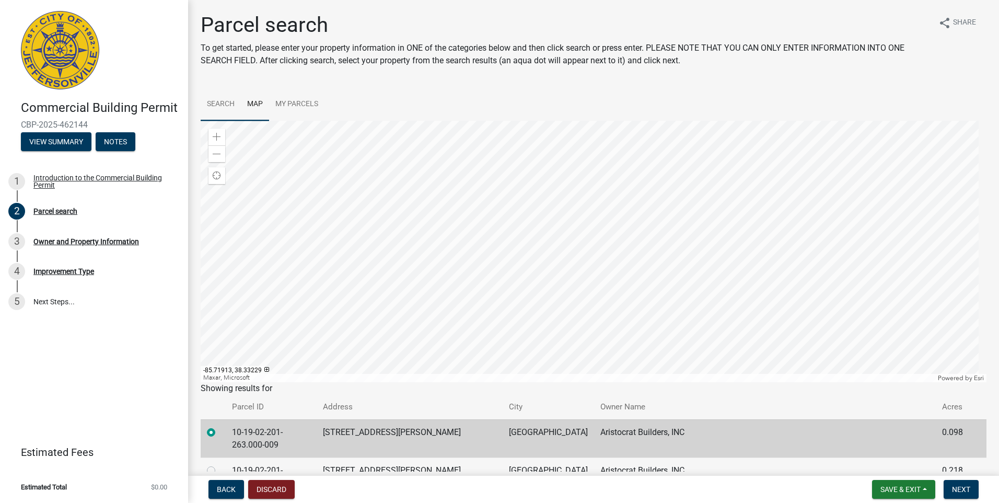
click at [220, 106] on link "Search" at bounding box center [221, 104] width 40 height 33
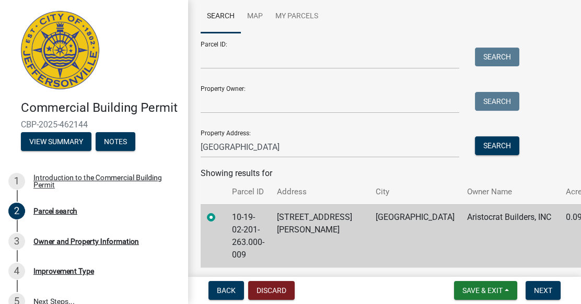
scroll to position [90, 0]
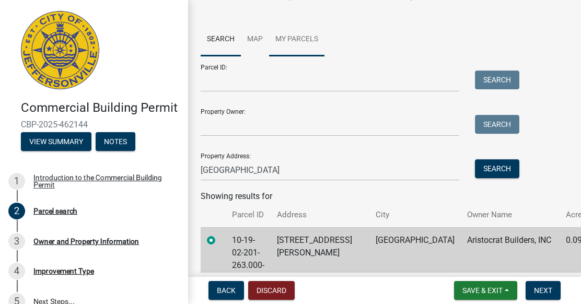
click at [286, 50] on link "My Parcels" at bounding box center [296, 39] width 55 height 33
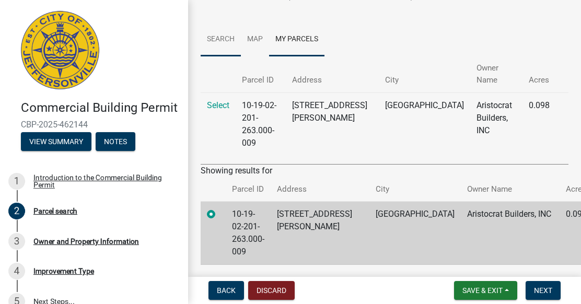
click at [223, 45] on link "Search" at bounding box center [221, 39] width 40 height 33
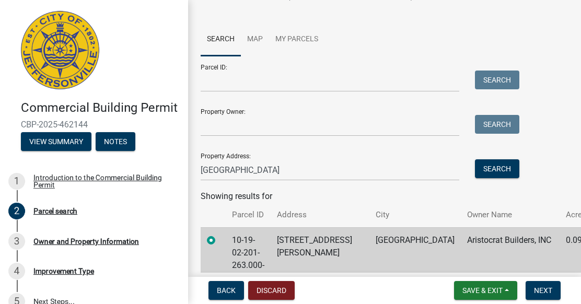
click at [220, 234] on label at bounding box center [220, 234] width 0 height 0
click at [220, 241] on input "radio" at bounding box center [223, 237] width 7 height 7
click at [220, 234] on label at bounding box center [220, 234] width 0 height 0
click at [220, 241] on input "radio" at bounding box center [223, 237] width 7 height 7
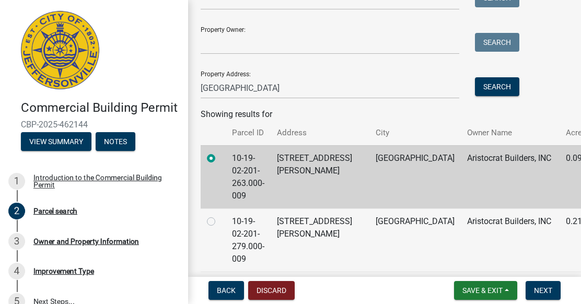
scroll to position [194, 0]
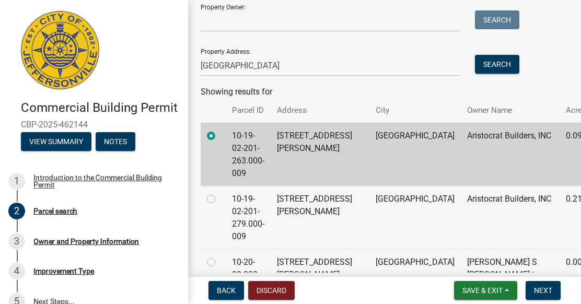
click at [212, 139] on td at bounding box center [213, 154] width 25 height 63
click at [220, 130] on label at bounding box center [220, 130] width 0 height 0
click at [220, 136] on input "radio" at bounding box center [223, 133] width 7 height 7
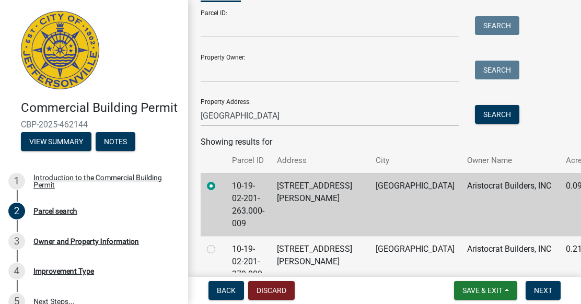
scroll to position [90, 0]
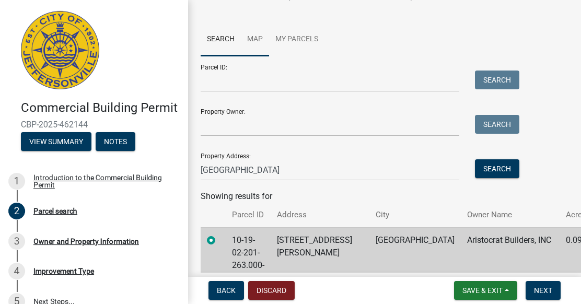
click at [261, 53] on link "Map" at bounding box center [255, 39] width 28 height 33
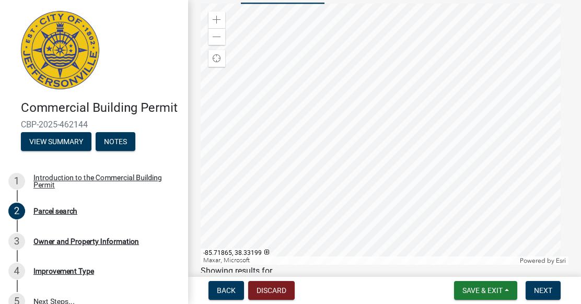
scroll to position [194, 0]
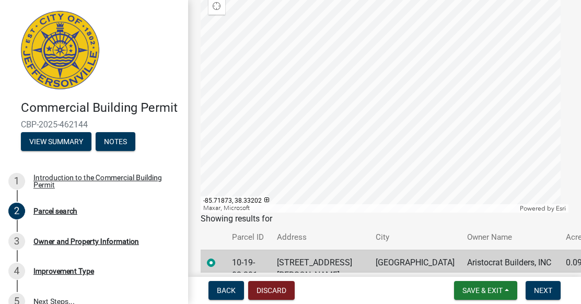
click at [381, 99] on div at bounding box center [385, 81] width 368 height 261
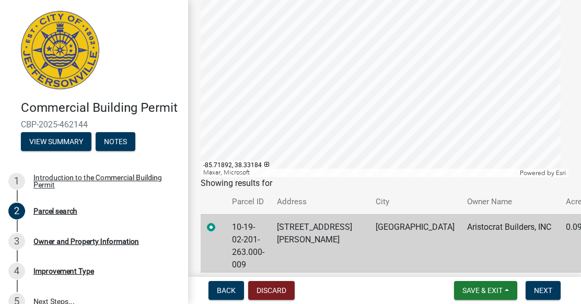
scroll to position [247, 0]
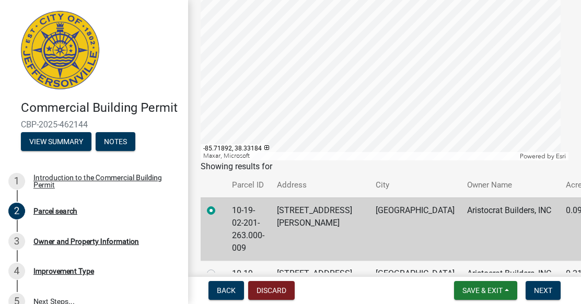
click at [220, 204] on label at bounding box center [220, 204] width 0 height 0
click at [220, 211] on input "radio" at bounding box center [223, 207] width 7 height 7
click at [281, 288] on button "Discard" at bounding box center [271, 290] width 47 height 19
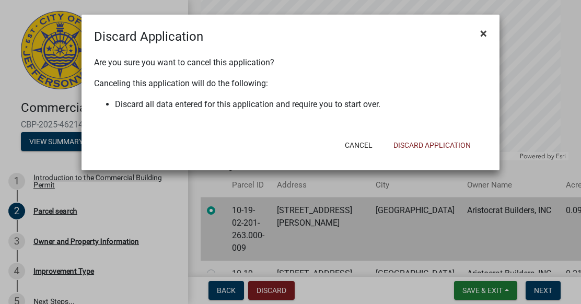
click at [482, 33] on span "×" at bounding box center [483, 33] width 7 height 15
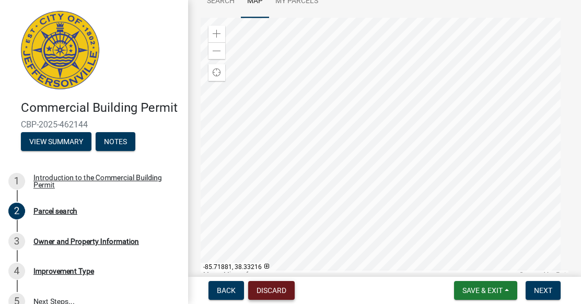
scroll to position [142, 0]
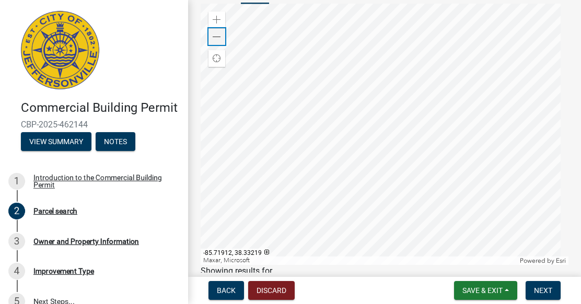
click at [219, 41] on span at bounding box center [217, 37] width 8 height 8
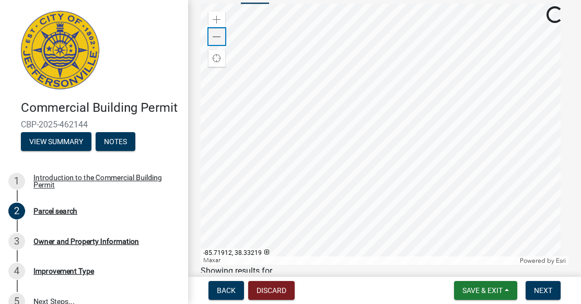
click at [219, 41] on span at bounding box center [217, 37] width 8 height 8
click at [248, 265] on div at bounding box center [385, 134] width 368 height 261
click at [497, 131] on div at bounding box center [385, 134] width 368 height 261
click at [436, 182] on div at bounding box center [385, 134] width 368 height 261
click at [215, 24] on span at bounding box center [217, 20] width 8 height 8
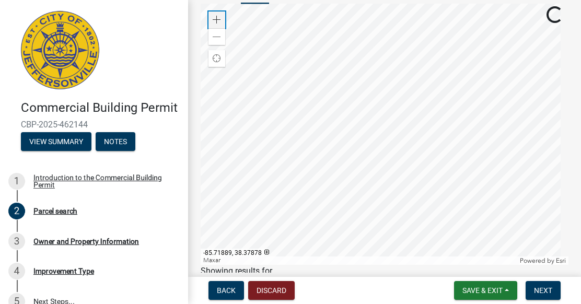
click at [215, 24] on span at bounding box center [217, 20] width 8 height 8
click at [417, 247] on div at bounding box center [385, 134] width 368 height 261
click at [221, 28] on div "Zoom in" at bounding box center [217, 20] width 17 height 17
click at [487, 156] on div at bounding box center [385, 134] width 368 height 261
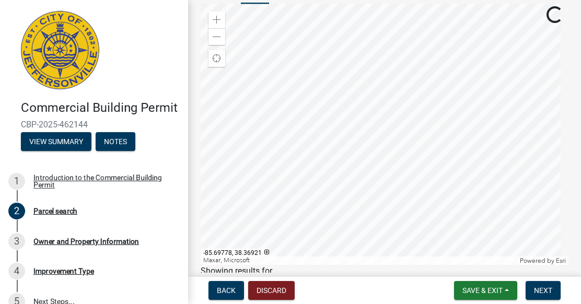
click at [376, 147] on div at bounding box center [385, 134] width 368 height 261
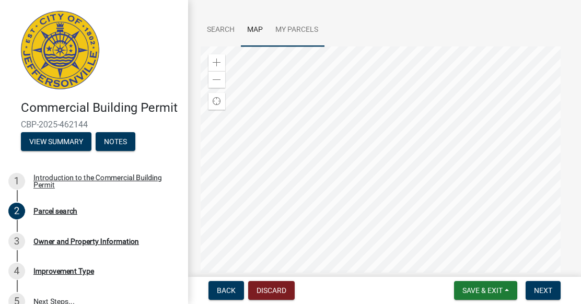
scroll to position [105, 0]
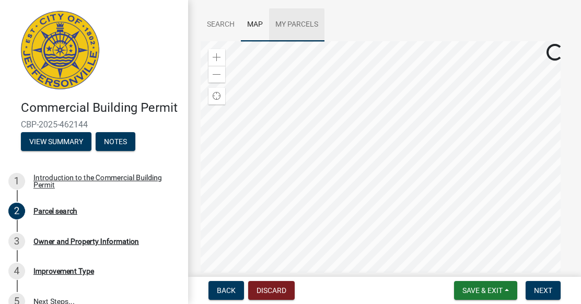
click at [291, 42] on link "My Parcels" at bounding box center [296, 24] width 55 height 33
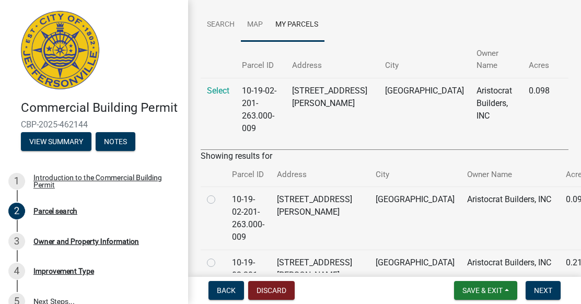
click at [256, 38] on link "Map" at bounding box center [255, 24] width 28 height 33
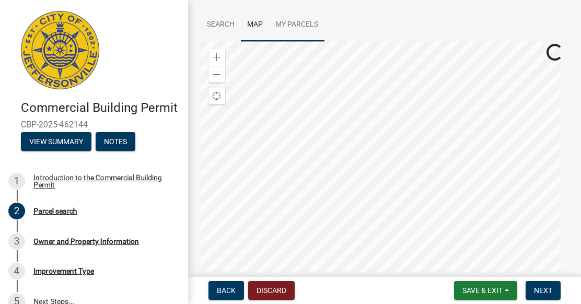
click at [297, 38] on link "My Parcels" at bounding box center [296, 24] width 55 height 33
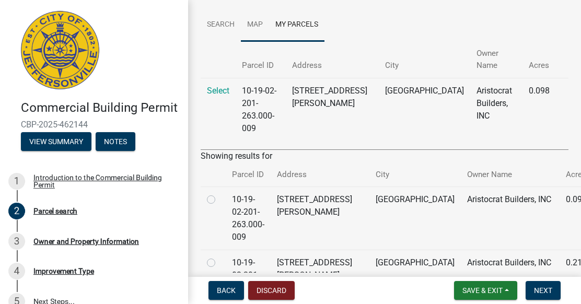
click at [254, 38] on link "Map" at bounding box center [255, 24] width 28 height 33
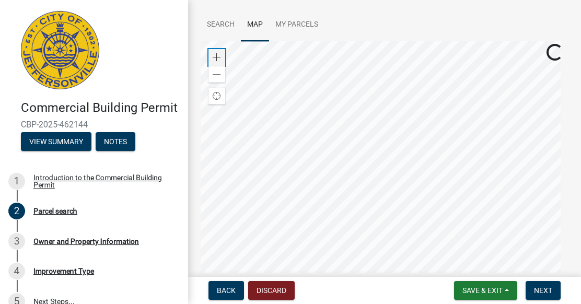
click at [223, 65] on div "Zoom in" at bounding box center [217, 57] width 17 height 17
click at [355, 260] on div at bounding box center [385, 171] width 368 height 261
click at [219, 62] on span at bounding box center [217, 57] width 8 height 8
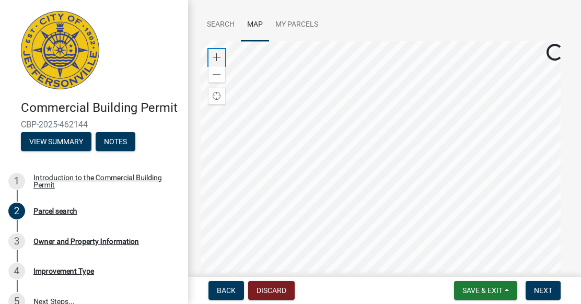
click at [219, 62] on span at bounding box center [217, 57] width 8 height 8
click at [396, 294] on div at bounding box center [385, 171] width 368 height 261
click at [371, 303] on div at bounding box center [385, 171] width 368 height 261
click at [331, 303] on div at bounding box center [385, 171] width 368 height 261
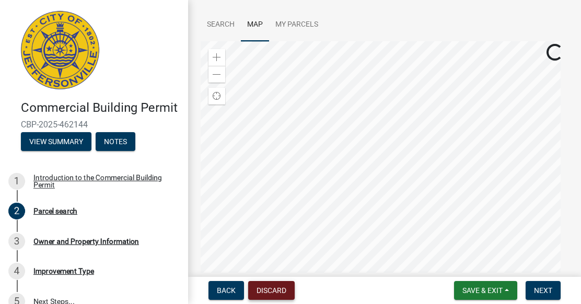
click at [280, 297] on div at bounding box center [385, 171] width 368 height 261
click at [346, 265] on div at bounding box center [385, 171] width 368 height 261
click at [427, 104] on div at bounding box center [385, 171] width 368 height 261
click at [331, 155] on div at bounding box center [385, 171] width 368 height 261
click at [296, 30] on link "My Parcels" at bounding box center [296, 24] width 55 height 33
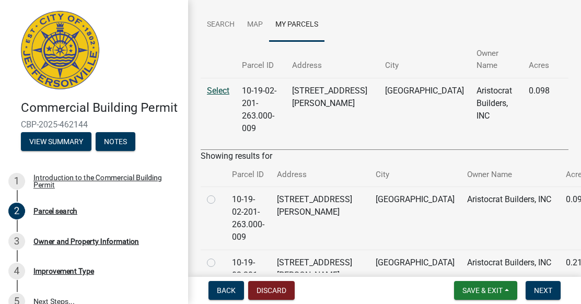
click at [220, 92] on link "Select" at bounding box center [218, 91] width 22 height 10
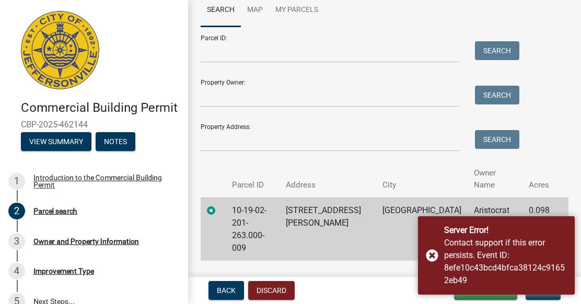
scroll to position [123, 0]
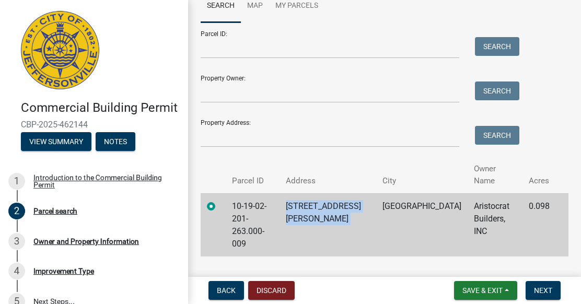
drag, startPoint x: 311, startPoint y: 205, endPoint x: 363, endPoint y: 211, distance: 52.6
click at [363, 211] on tr "10-19-02-201-263.000-009 [STREET_ADDRESS][PERSON_NAME] Aristocrat Builders, INC…" at bounding box center [385, 224] width 368 height 63
click at [249, 8] on link "Map" at bounding box center [255, 6] width 28 height 33
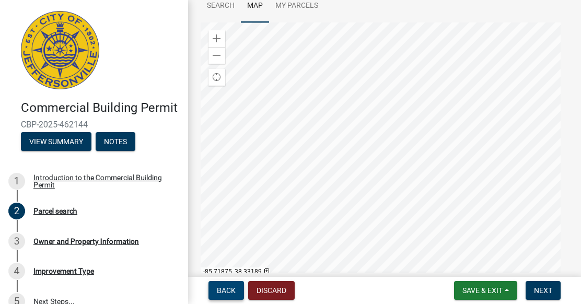
click at [233, 294] on span "Back" at bounding box center [226, 290] width 19 height 8
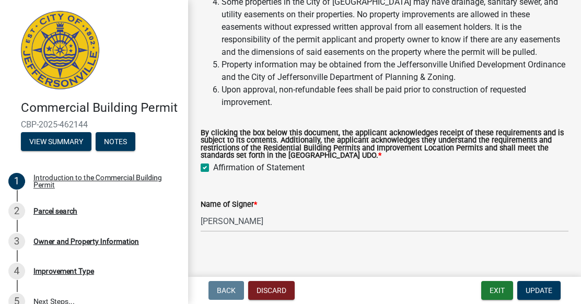
scroll to position [243, 0]
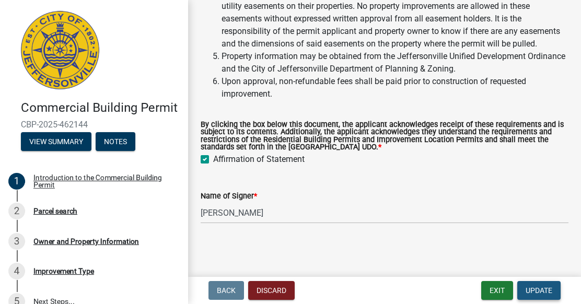
click at [545, 287] on span "Update" at bounding box center [539, 290] width 27 height 8
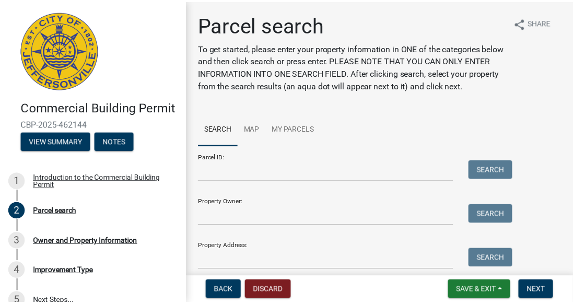
scroll to position [105, 0]
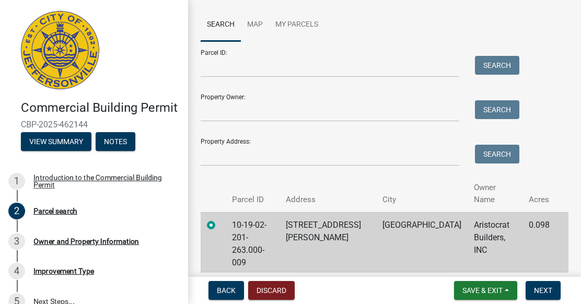
click at [220, 219] on label at bounding box center [220, 219] width 0 height 0
click at [220, 225] on input "radio" at bounding box center [223, 222] width 7 height 7
click at [220, 219] on label at bounding box center [220, 219] width 0 height 0
click at [220, 225] on input "radio" at bounding box center [223, 222] width 7 height 7
click at [268, 226] on td "10-19-02-201-263.000-009" at bounding box center [253, 243] width 54 height 63
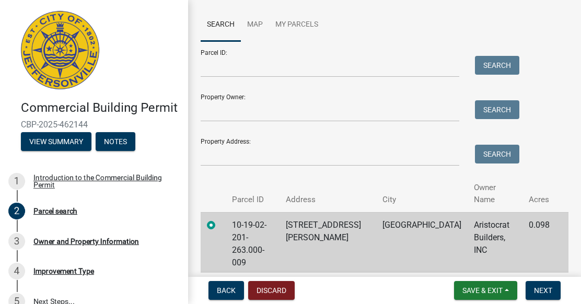
drag, startPoint x: 268, startPoint y: 226, endPoint x: 287, endPoint y: 235, distance: 21.5
drag, startPoint x: 287, startPoint y: 235, endPoint x: 276, endPoint y: 299, distance: 64.7
click at [276, 299] on button "Discard" at bounding box center [271, 290] width 47 height 19
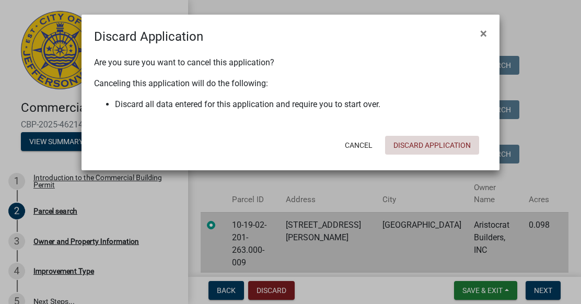
click at [428, 144] on button "Discard Application" at bounding box center [432, 145] width 94 height 19
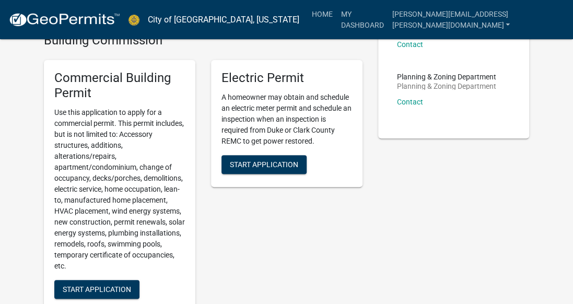
scroll to position [105, 0]
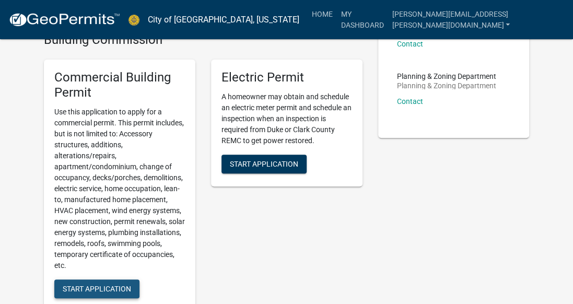
click at [111, 288] on span "Start Application" at bounding box center [97, 288] width 68 height 8
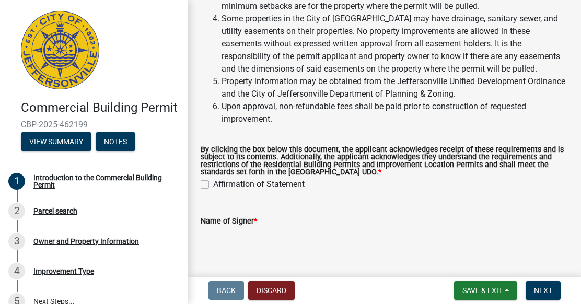
scroll to position [209, 0]
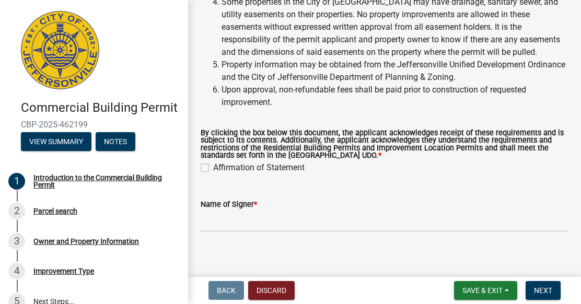
click at [213, 174] on label "Affirmation of Statement" at bounding box center [258, 168] width 91 height 13
click at [213, 168] on input "Affirmation of Statement" at bounding box center [216, 165] width 7 height 7
checkbox input "true"
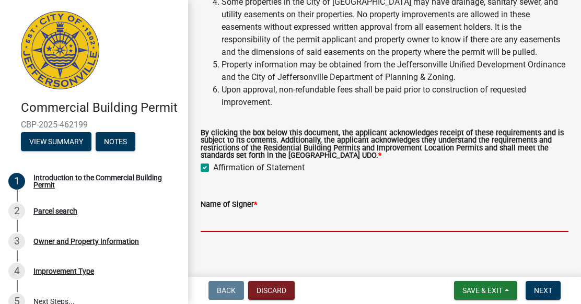
click at [253, 232] on input "Name of Signer *" at bounding box center [385, 221] width 368 height 21
type input "[PERSON_NAME]"
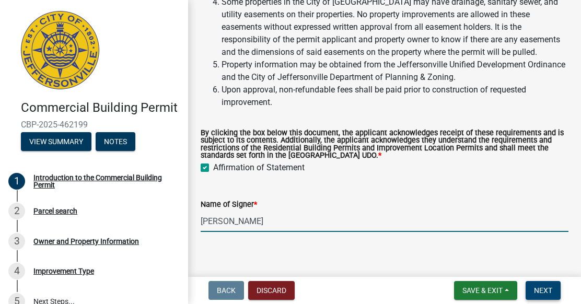
click at [553, 288] on button "Next" at bounding box center [543, 290] width 35 height 19
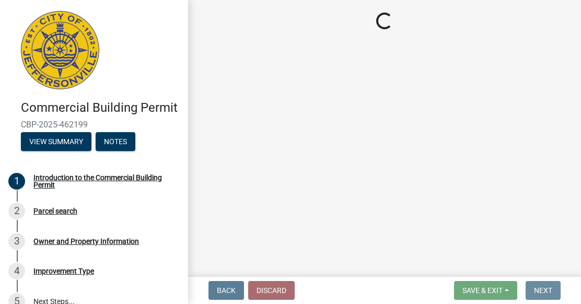
scroll to position [0, 0]
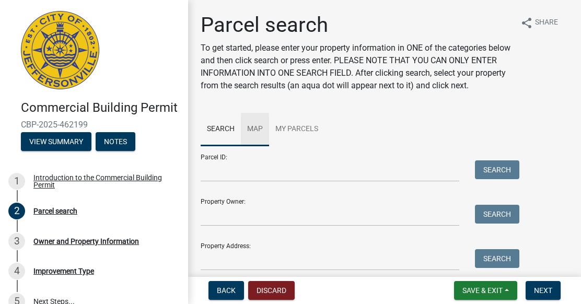
click at [257, 144] on link "Map" at bounding box center [255, 129] width 28 height 33
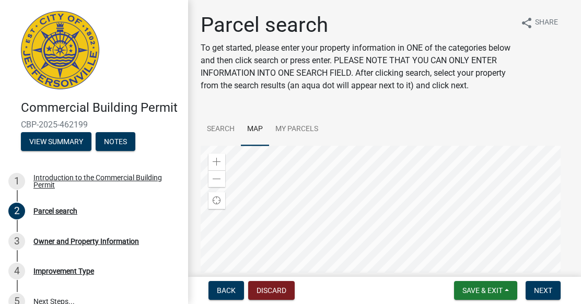
click at [354, 269] on div at bounding box center [385, 276] width 368 height 261
click at [217, 166] on span at bounding box center [217, 162] width 8 height 8
click at [334, 244] on div at bounding box center [385, 276] width 368 height 261
click at [221, 166] on span at bounding box center [217, 162] width 8 height 8
click at [330, 254] on div at bounding box center [385, 276] width 368 height 261
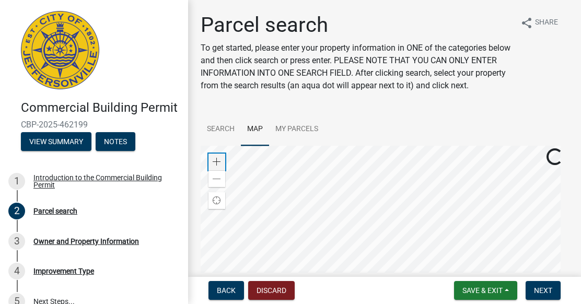
click at [215, 169] on div "Zoom in" at bounding box center [217, 162] width 17 height 17
click at [486, 304] on div at bounding box center [385, 276] width 368 height 261
click at [569, 243] on div at bounding box center [385, 276] width 368 height 261
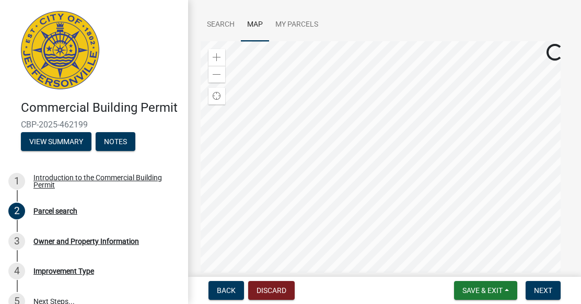
scroll to position [157, 0]
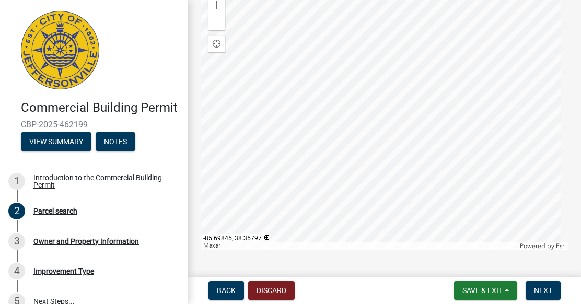
click at [394, 250] on div at bounding box center [385, 119] width 368 height 261
click at [374, 250] on div at bounding box center [385, 119] width 368 height 261
click at [390, 177] on div at bounding box center [385, 119] width 368 height 261
click at [362, 136] on div at bounding box center [385, 119] width 368 height 261
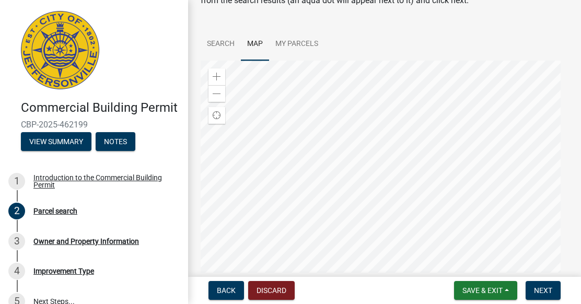
scroll to position [52, 0]
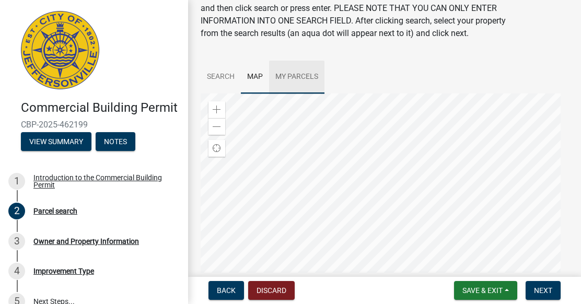
click at [308, 86] on link "My Parcels" at bounding box center [296, 77] width 55 height 33
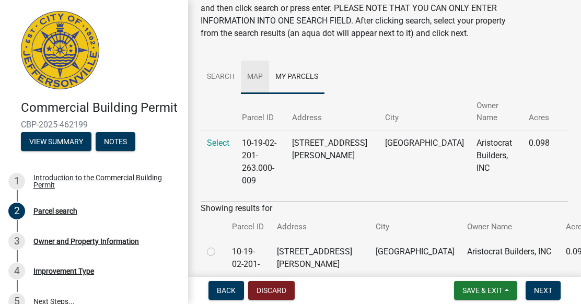
click at [252, 89] on link "Map" at bounding box center [255, 77] width 28 height 33
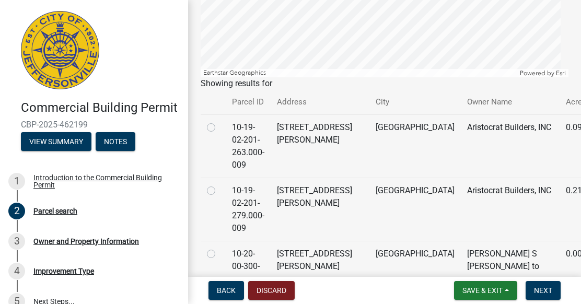
scroll to position [314, 0]
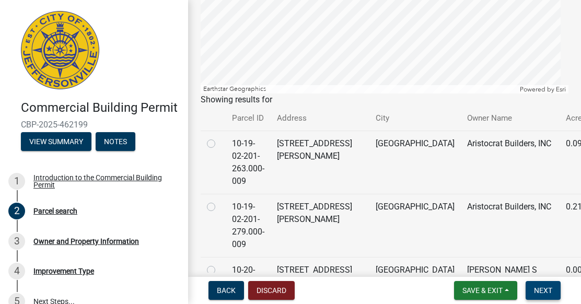
click at [542, 291] on span "Next" at bounding box center [543, 290] width 18 height 8
click at [102, 245] on div "Owner and Property Information" at bounding box center [86, 241] width 106 height 7
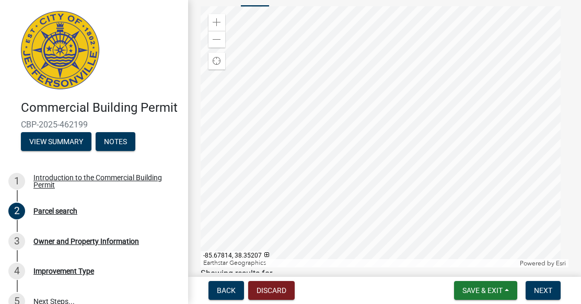
scroll to position [105, 0]
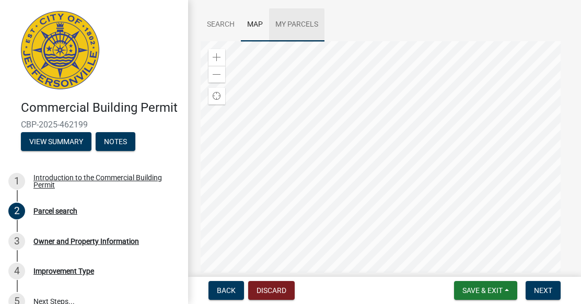
click at [303, 42] on link "My Parcels" at bounding box center [296, 24] width 55 height 33
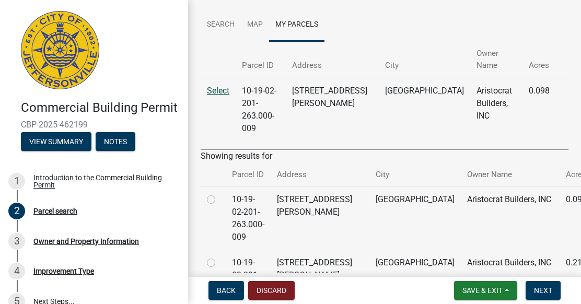
click at [228, 91] on link "Select" at bounding box center [218, 91] width 22 height 10
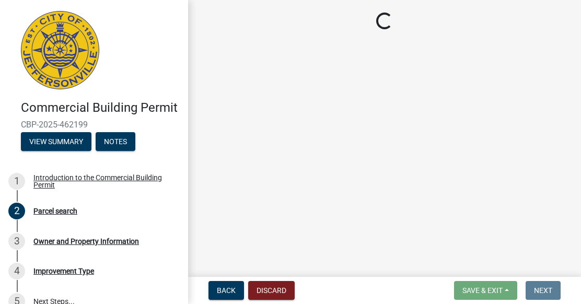
scroll to position [0, 0]
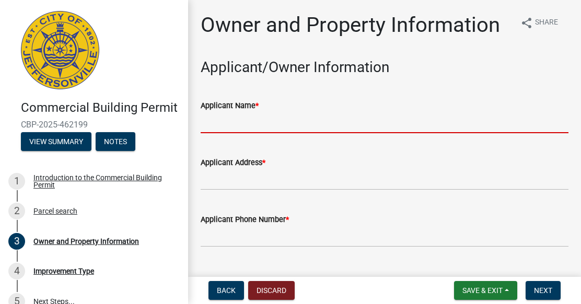
click at [317, 116] on input "Applicant Name *" at bounding box center [385, 122] width 368 height 21
type input "v"
type input "b"
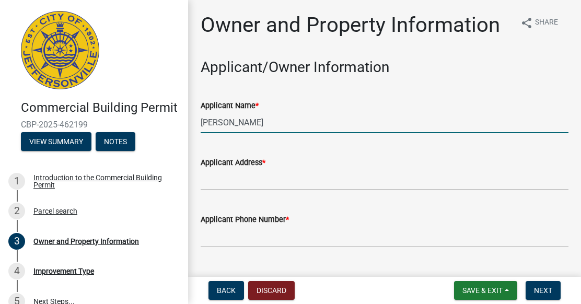
type input "[PERSON_NAME]"
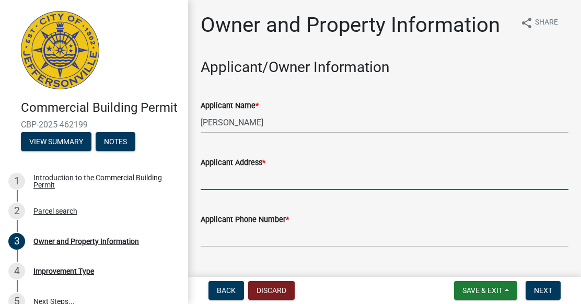
click at [237, 176] on input "Applicant Address *" at bounding box center [385, 179] width 368 height 21
type input "[PERSON_NAME][EMAIL_ADDRESS][PERSON_NAME][DOMAIN_NAME]"
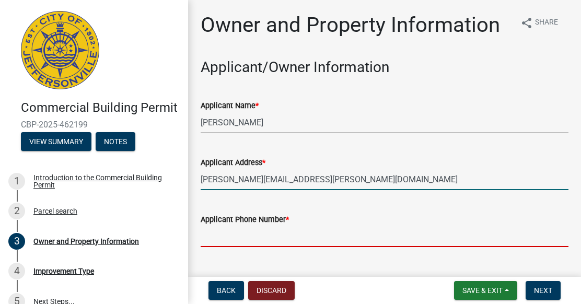
type input "7049044072"
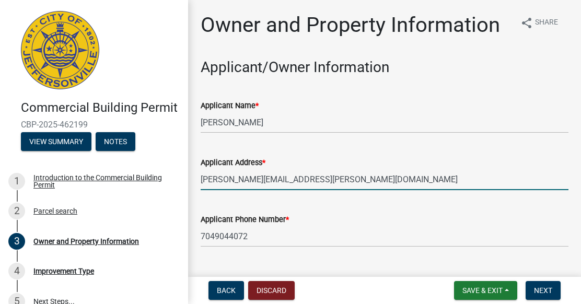
type input "7049044072"
drag, startPoint x: 345, startPoint y: 186, endPoint x: 267, endPoint y: 189, distance: 78.5
click at [267, 189] on input "[PERSON_NAME][EMAIL_ADDRESS][PERSON_NAME][DOMAIN_NAME]" at bounding box center [385, 179] width 368 height 21
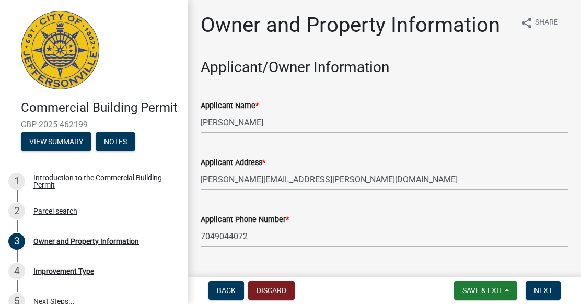
click at [485, 157] on div "Applicant Address *" at bounding box center [385, 162] width 368 height 13
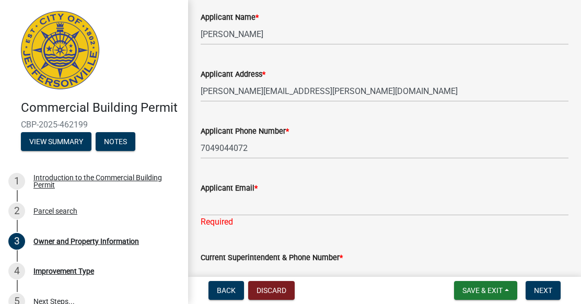
scroll to position [105, 0]
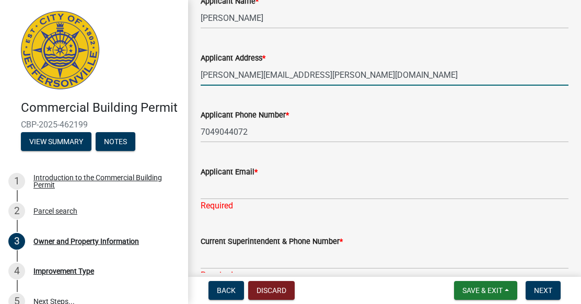
drag, startPoint x: 332, startPoint y: 75, endPoint x: 166, endPoint y: 95, distance: 167.4
click at [166, 95] on div "Commercial Building Permit CBP-2025-462199 View Summary Notes 1 Introduction to…" at bounding box center [290, 152] width 581 height 304
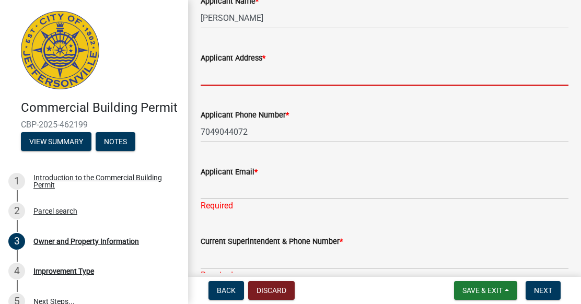
click at [271, 77] on input "Applicant Address *" at bounding box center [385, 74] width 368 height 21
type input "6427 [PERSON_NAME] Dr"
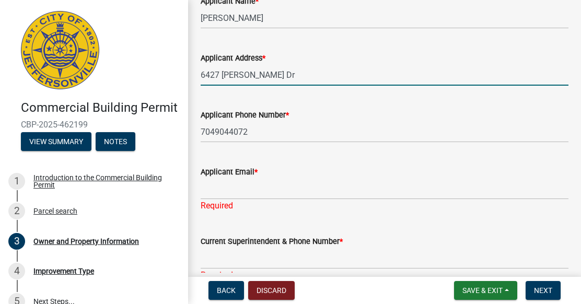
type input "[PERSON_NAME][EMAIL_ADDRESS][PERSON_NAME][DOMAIN_NAME]"
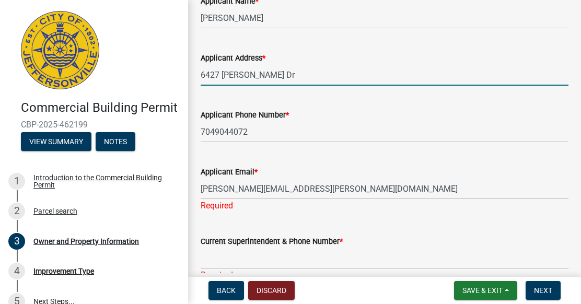
type input "6427 [PERSON_NAME] Dr"
type input "[PERSON_NAME][EMAIL_ADDRESS][PERSON_NAME][DOMAIN_NAME]"
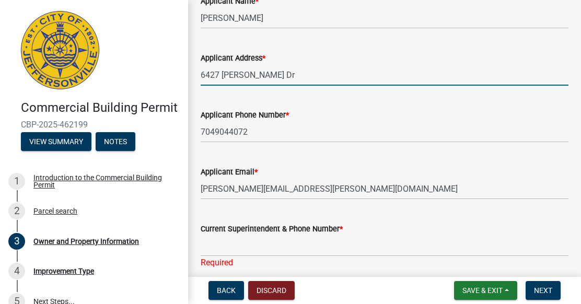
type input "[PERSON_NAME][EMAIL_ADDRESS][PERSON_NAME][DOMAIN_NAME]"
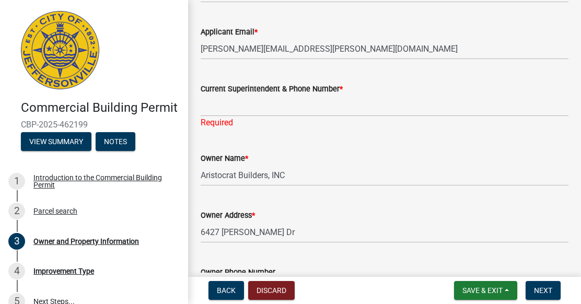
scroll to position [261, 0]
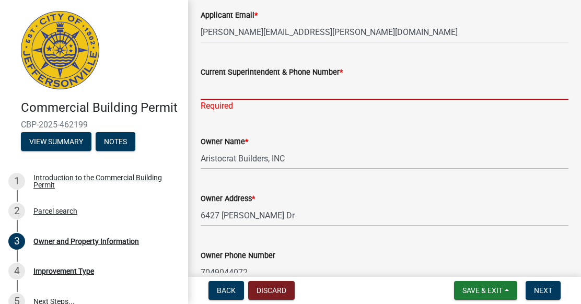
click at [336, 92] on input "Current Superintendent & Phone Number *" at bounding box center [385, 88] width 368 height 21
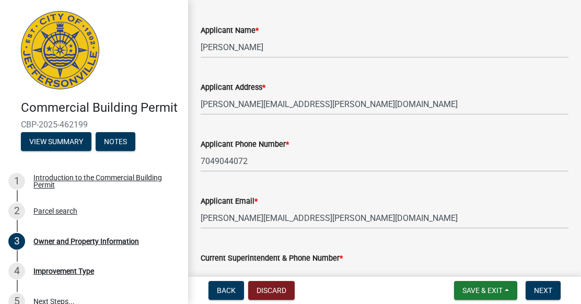
scroll to position [52, 0]
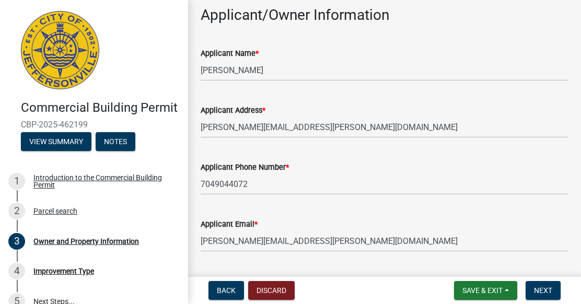
type input "7049044072"
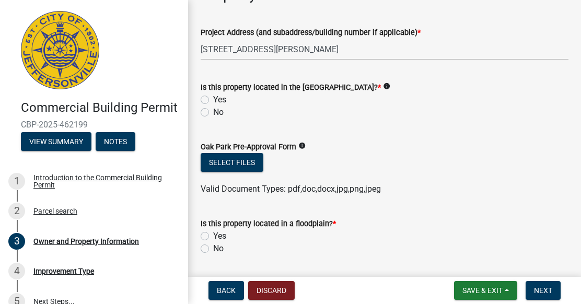
scroll to position [627, 0]
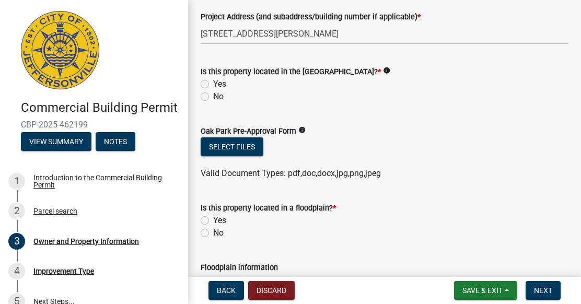
click at [213, 103] on label "No" at bounding box center [218, 96] width 10 height 13
click at [213, 97] on input "No" at bounding box center [216, 93] width 7 height 7
radio input "true"
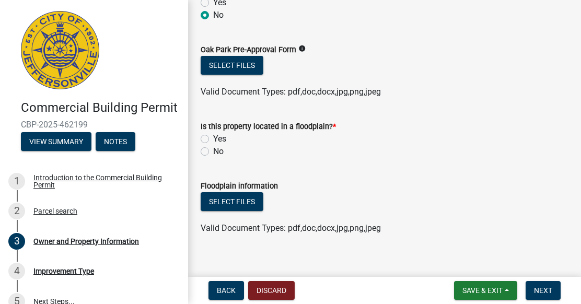
scroll to position [719, 0]
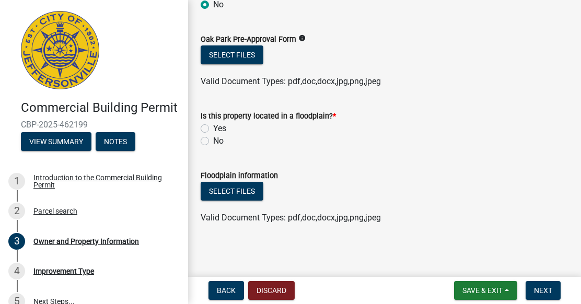
click at [213, 140] on label "No" at bounding box center [218, 141] width 10 height 13
click at [213, 140] on input "No" at bounding box center [216, 138] width 7 height 7
radio input "true"
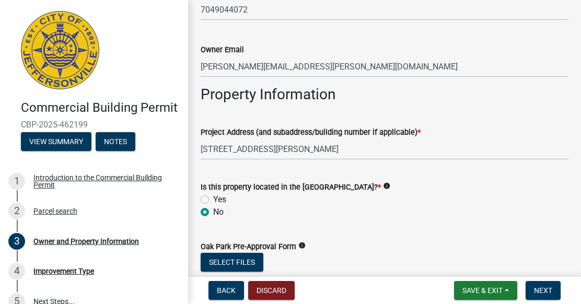
scroll to position [459, 0]
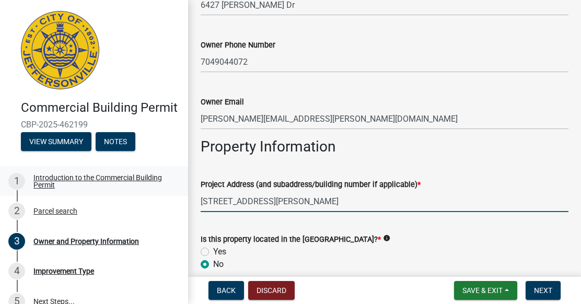
drag, startPoint x: 300, startPoint y: 195, endPoint x: 178, endPoint y: 201, distance: 122.5
click at [178, 201] on div "Commercial Building Permit CBP-2025-462199 View Summary Notes 1 Introduction to…" at bounding box center [290, 152] width 581 height 304
click at [267, 201] on input "[STREET_ADDRESS][PERSON_NAME]" at bounding box center [385, 201] width 368 height 21
click at [281, 200] on input "[STREET_ADDRESS][PERSON_NAME]" at bounding box center [385, 201] width 368 height 21
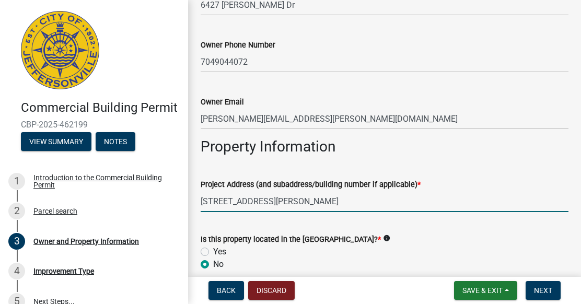
click at [281, 200] on input "[STREET_ADDRESS][PERSON_NAME]" at bounding box center [385, 201] width 368 height 21
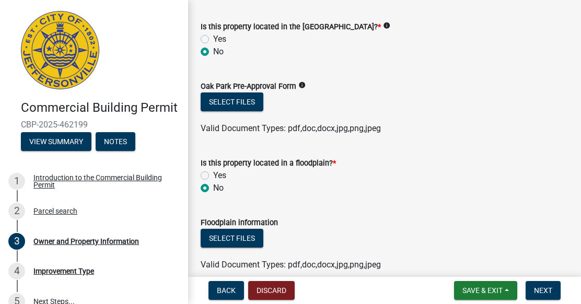
scroll to position [721, 0]
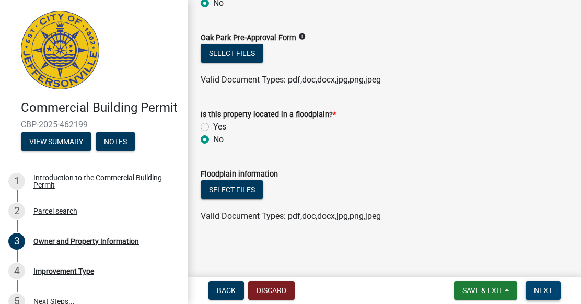
type input "[STREET_ADDRESS]"
click at [542, 289] on span "Next" at bounding box center [543, 290] width 18 height 8
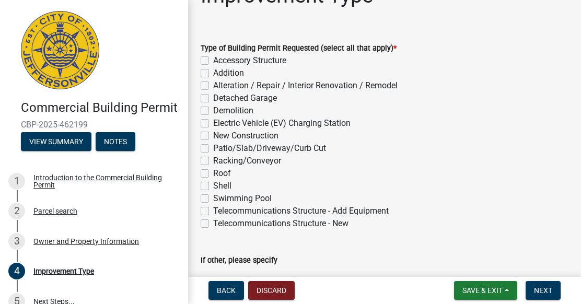
scroll to position [52, 0]
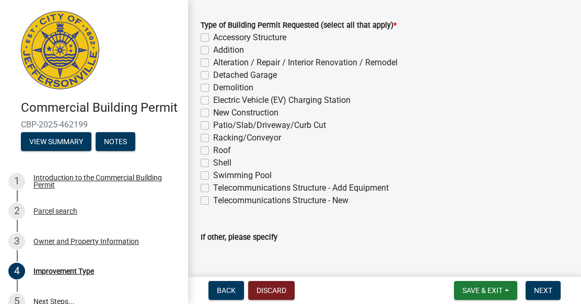
click at [213, 187] on label "Telecommunications Structure - Add Equipment" at bounding box center [301, 188] width 176 height 13
click at [213, 187] on input "Telecommunications Structure - Add Equipment" at bounding box center [216, 185] width 7 height 7
checkbox input "true"
checkbox input "false"
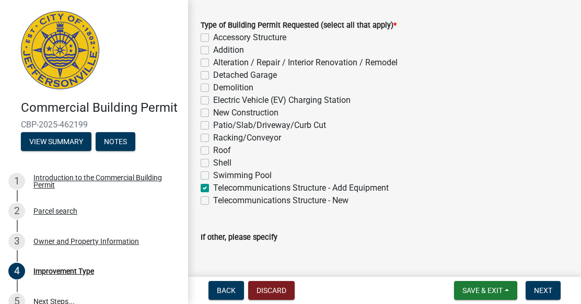
checkbox input "false"
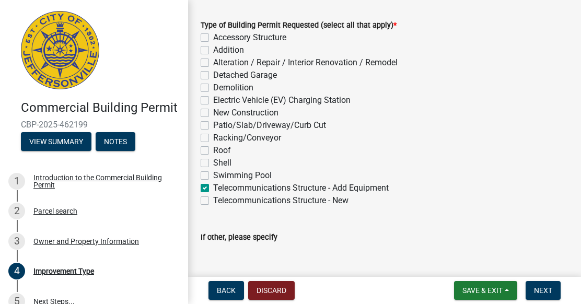
checkbox input "false"
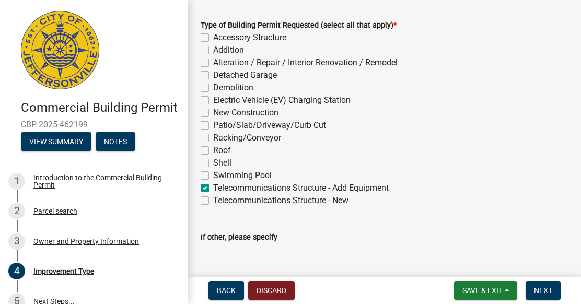
checkbox input "true"
checkbox input "false"
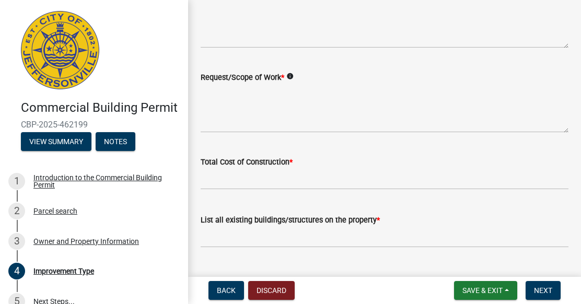
scroll to position [314, 0]
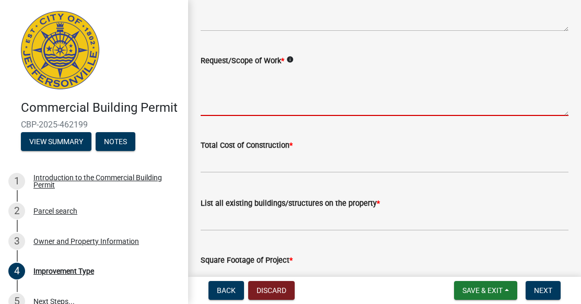
click at [237, 96] on textarea "Request/Scope of Work *" at bounding box center [385, 91] width 368 height 49
paste textarea "REMOVE ALL ANTENNAS, RRUS 11, RRUS 12, RRUS 3 B66, REMOVE ALL COAX ADD (6)NNH4-…"
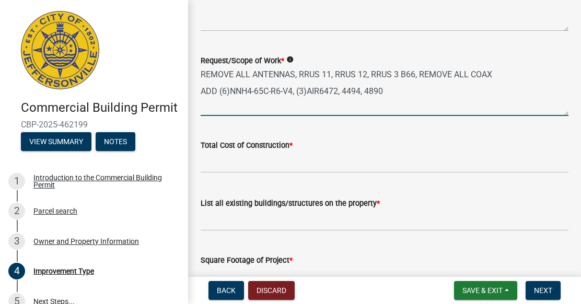
type textarea "REMOVE ALL ANTENNAS, RRUS 11, RRUS 12, RRUS 3 B66, REMOVE ALL COAX ADD (6)NNH4-…"
click at [250, 161] on input "text" at bounding box center [385, 162] width 368 height 21
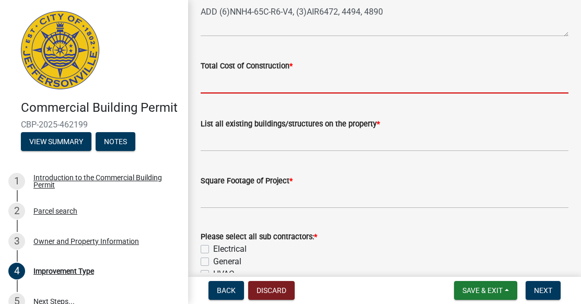
scroll to position [418, 0]
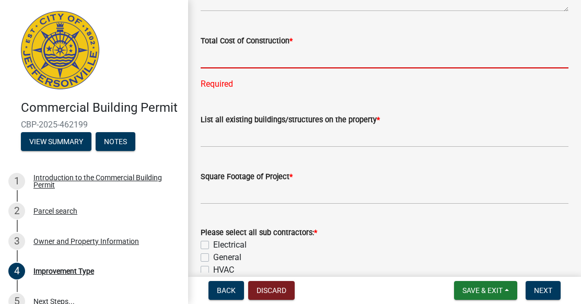
click at [225, 56] on input "text" at bounding box center [385, 57] width 368 height 21
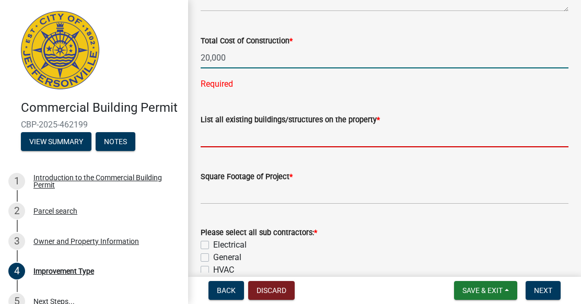
type input "20000"
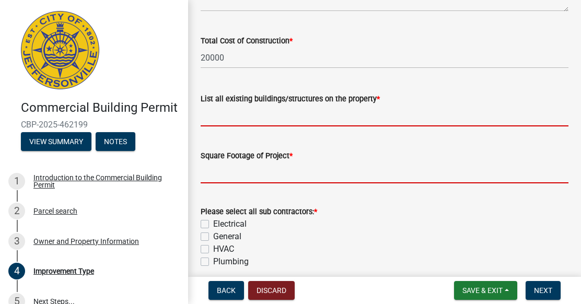
click at [232, 170] on form "Square Footage of Project *" at bounding box center [385, 167] width 368 height 34
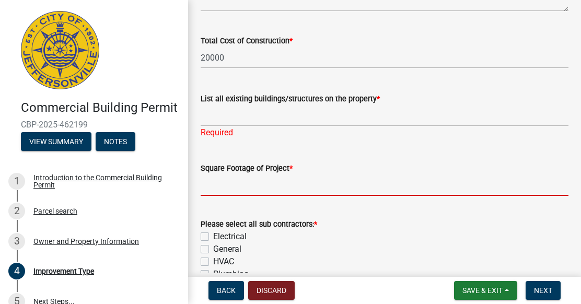
click at [232, 187] on input "text" at bounding box center [385, 185] width 368 height 21
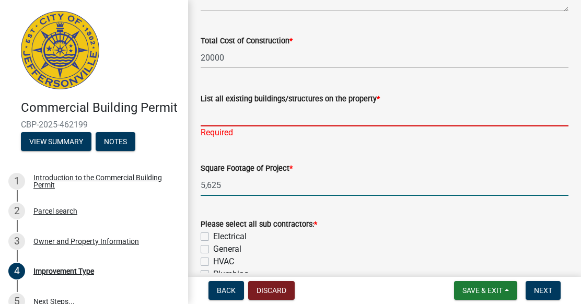
type input "5625"
click at [233, 117] on input "List all existing buildings/structures on the property *" at bounding box center [385, 115] width 368 height 21
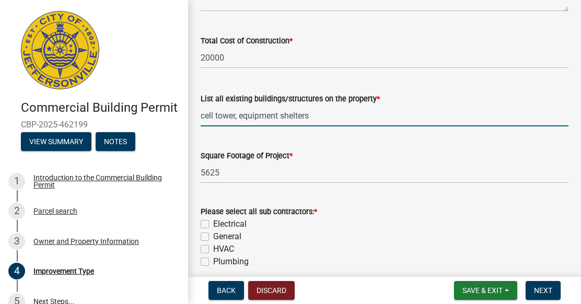
click at [339, 117] on input "cell tower, equipment shelters" at bounding box center [385, 115] width 368 height 21
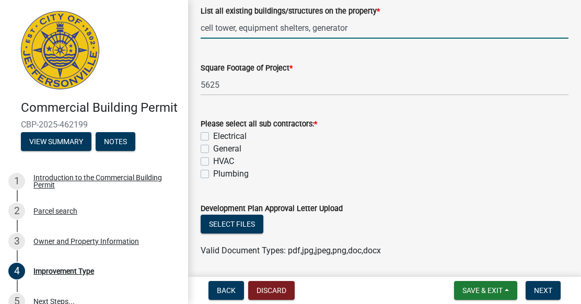
scroll to position [523, 0]
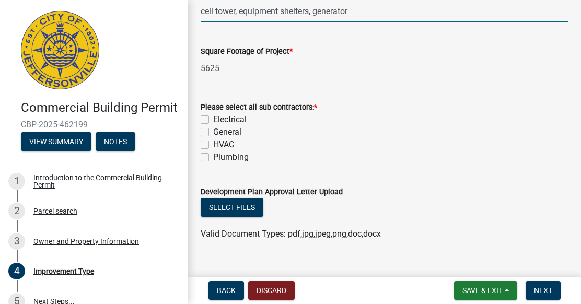
type input "cell tower, equipment shelters, generator"
click at [213, 123] on label "Electrical" at bounding box center [229, 119] width 33 height 13
click at [213, 120] on input "Electrical" at bounding box center [216, 116] width 7 height 7
checkbox input "true"
checkbox input "false"
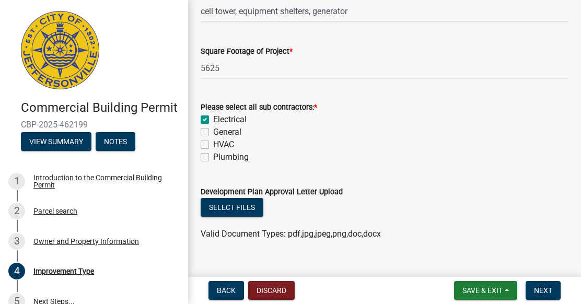
checkbox input "false"
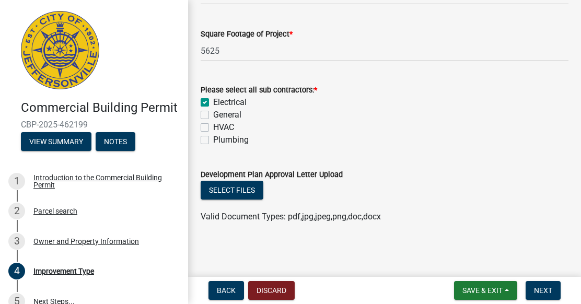
scroll to position [541, 0]
click at [222, 198] on button "Select files" at bounding box center [232, 189] width 63 height 19
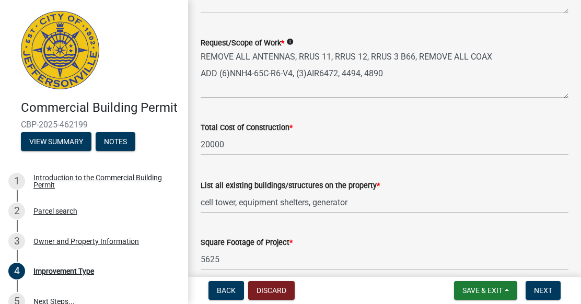
scroll to position [384, 0]
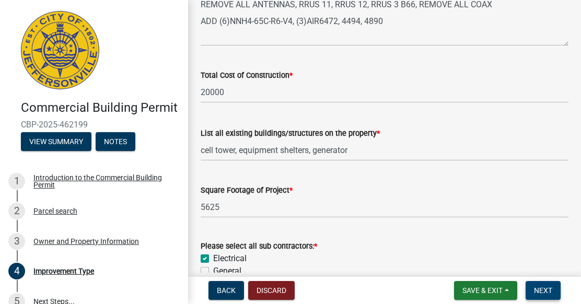
click at [556, 288] on button "Next" at bounding box center [543, 290] width 35 height 19
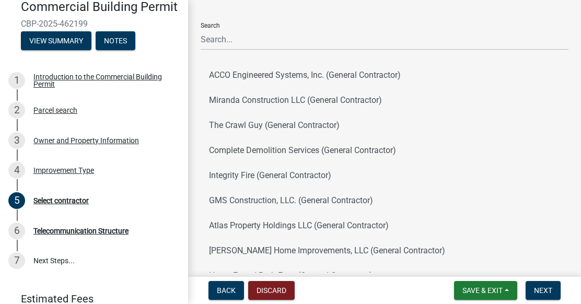
scroll to position [0, 0]
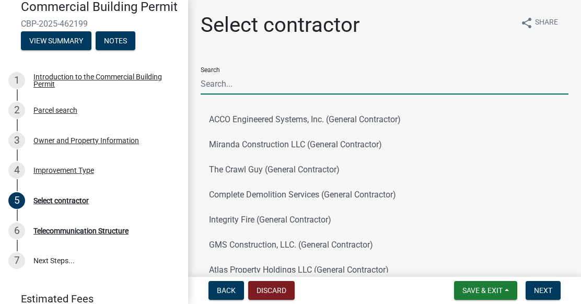
click at [263, 77] on input "Search" at bounding box center [385, 83] width 368 height 21
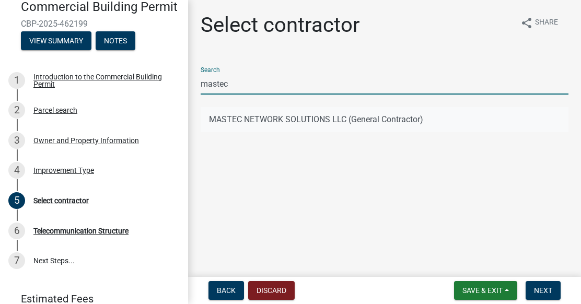
type input "mastec"
click at [325, 113] on button "MASTEC NETWORK SOLUTIONS LLC (General Contractor)" at bounding box center [385, 119] width 368 height 25
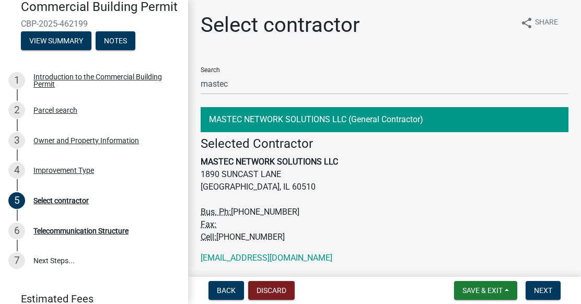
scroll to position [32, 0]
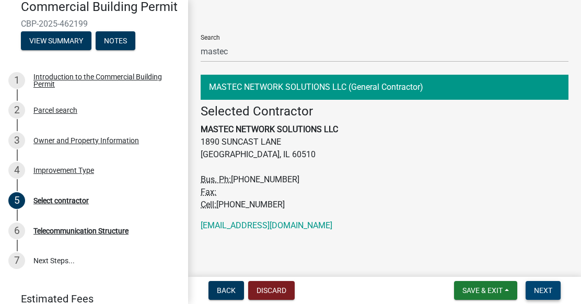
click at [538, 292] on span "Next" at bounding box center [543, 290] width 18 height 8
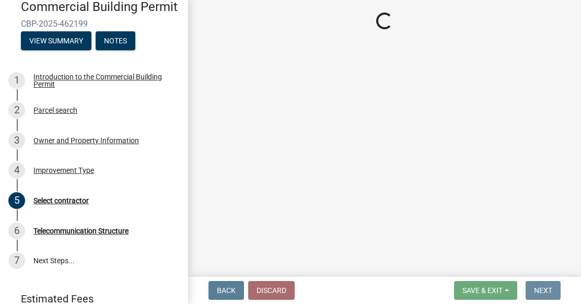
scroll to position [0, 0]
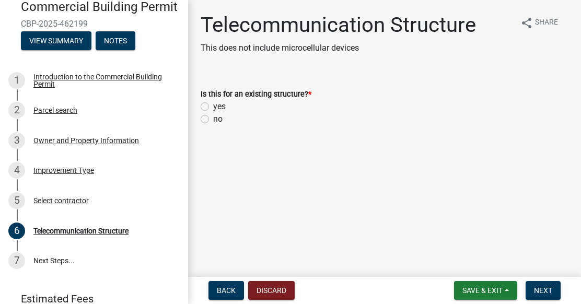
click at [213, 105] on label "yes" at bounding box center [219, 106] width 13 height 13
click at [213, 105] on input "yes" at bounding box center [216, 103] width 7 height 7
radio input "true"
click at [546, 293] on span "Next" at bounding box center [543, 290] width 18 height 8
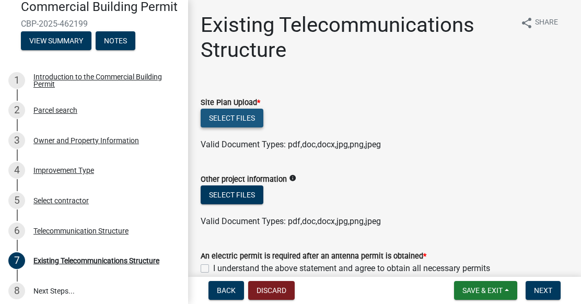
click at [251, 119] on button "Select files" at bounding box center [232, 118] width 63 height 19
click at [230, 111] on button "Select files" at bounding box center [232, 118] width 63 height 19
click at [234, 117] on button "Select files" at bounding box center [232, 118] width 63 height 19
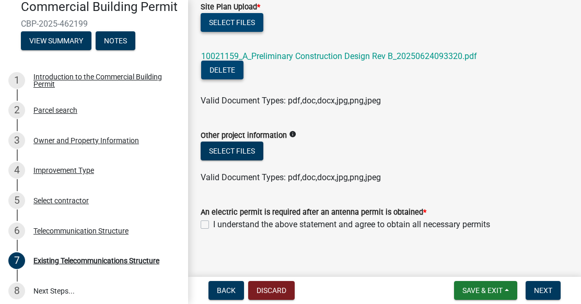
scroll to position [104, 0]
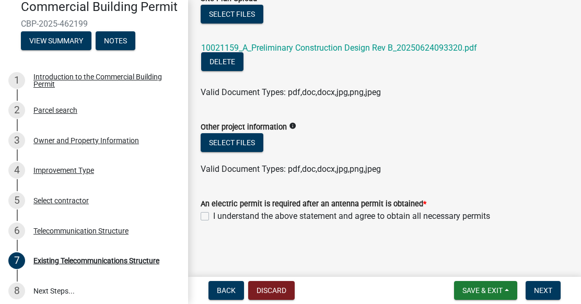
click at [213, 217] on label "I understand the above statement and agree to obtain all necessary permits" at bounding box center [351, 216] width 277 height 13
click at [213, 217] on input "I understand the above statement and agree to obtain all necessary permits" at bounding box center [216, 213] width 7 height 7
checkbox input "true"
click at [551, 290] on span "Next" at bounding box center [543, 290] width 18 height 8
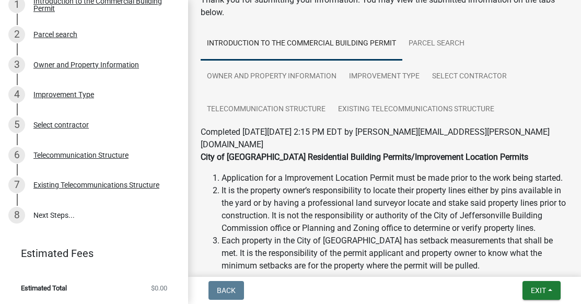
scroll to position [0, 0]
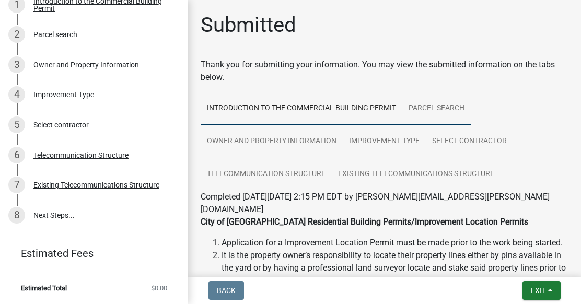
click at [413, 110] on link "Parcel search" at bounding box center [437, 108] width 68 height 33
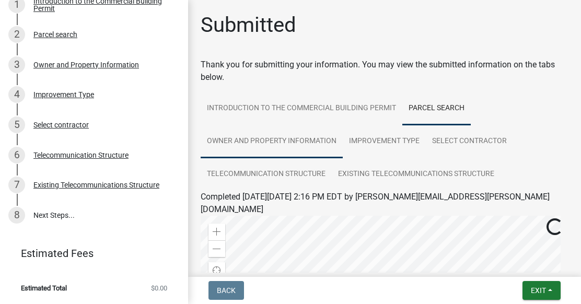
click at [238, 150] on link "Owner and Property Information" at bounding box center [272, 141] width 142 height 33
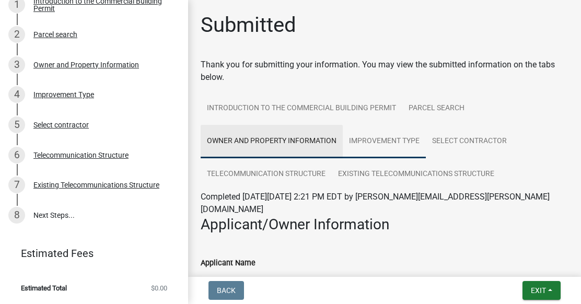
click at [385, 142] on link "Improvement Type" at bounding box center [384, 141] width 83 height 33
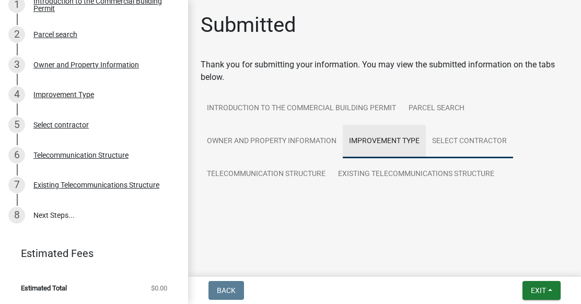
click at [469, 135] on link "Select contractor" at bounding box center [469, 141] width 87 height 33
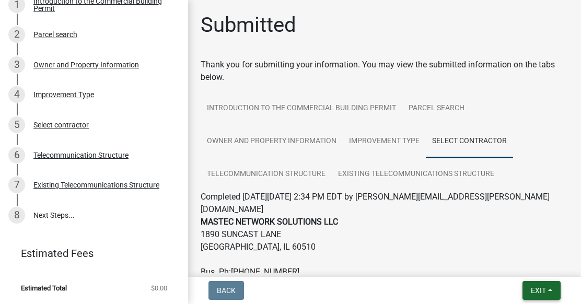
click at [550, 296] on button "Exit" at bounding box center [542, 290] width 38 height 19
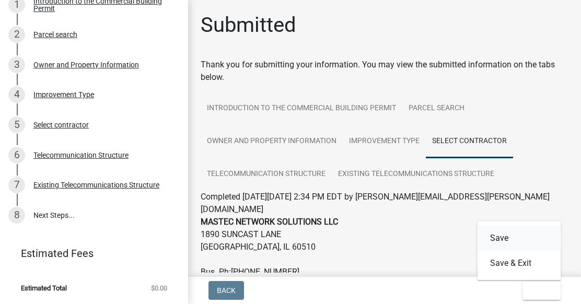
click at [510, 244] on button "Save" at bounding box center [520, 238] width 84 height 25
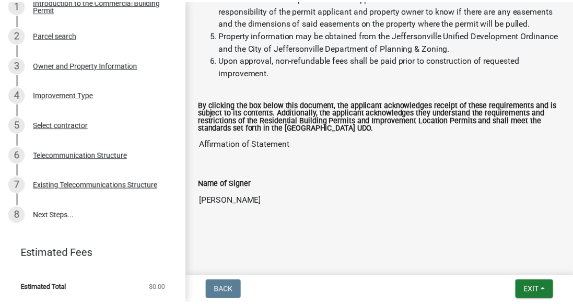
scroll to position [384, 0]
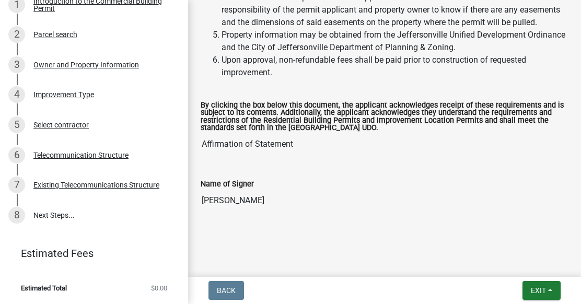
click at [317, 195] on input "[PERSON_NAME]" at bounding box center [385, 200] width 368 height 21
click at [538, 298] on button "Exit" at bounding box center [542, 290] width 38 height 19
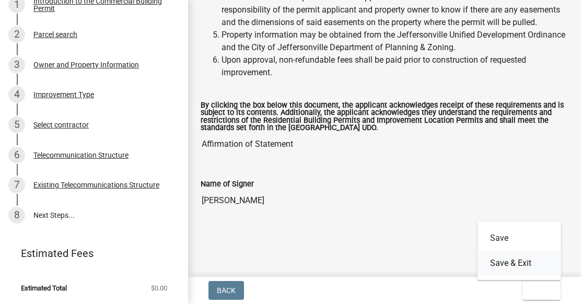
click at [509, 255] on button "Save & Exit" at bounding box center [520, 263] width 84 height 25
